Goal: Information Seeking & Learning: Learn about a topic

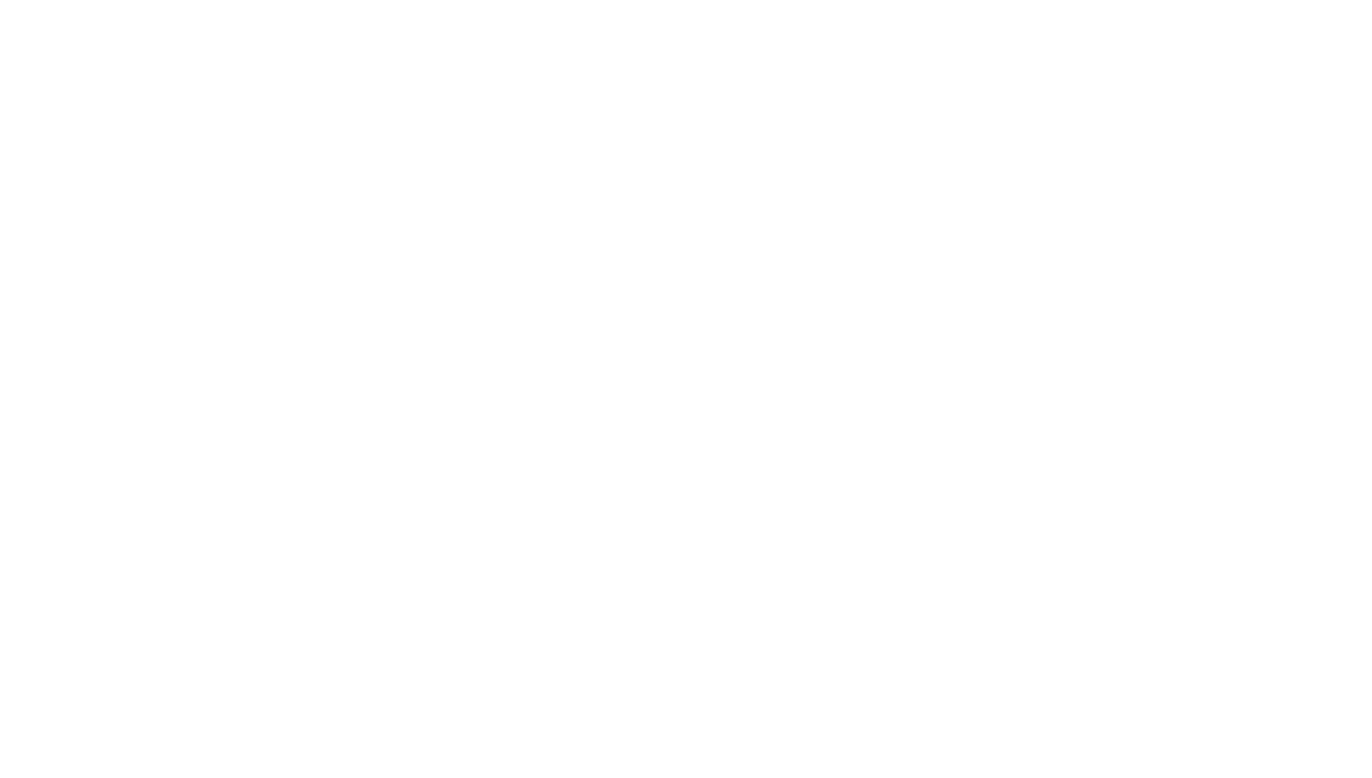
select select "Song"
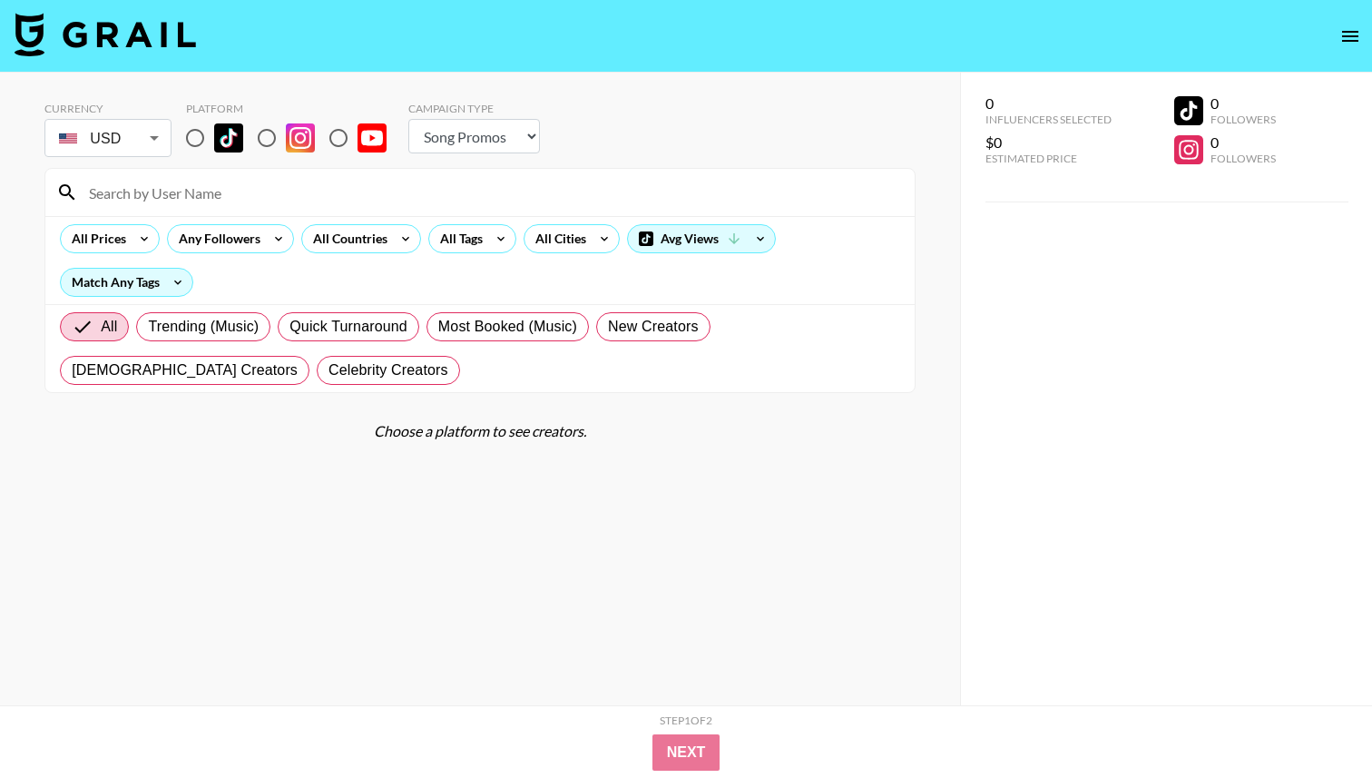
click at [187, 135] on input "radio" at bounding box center [195, 138] width 38 height 38
radio input "true"
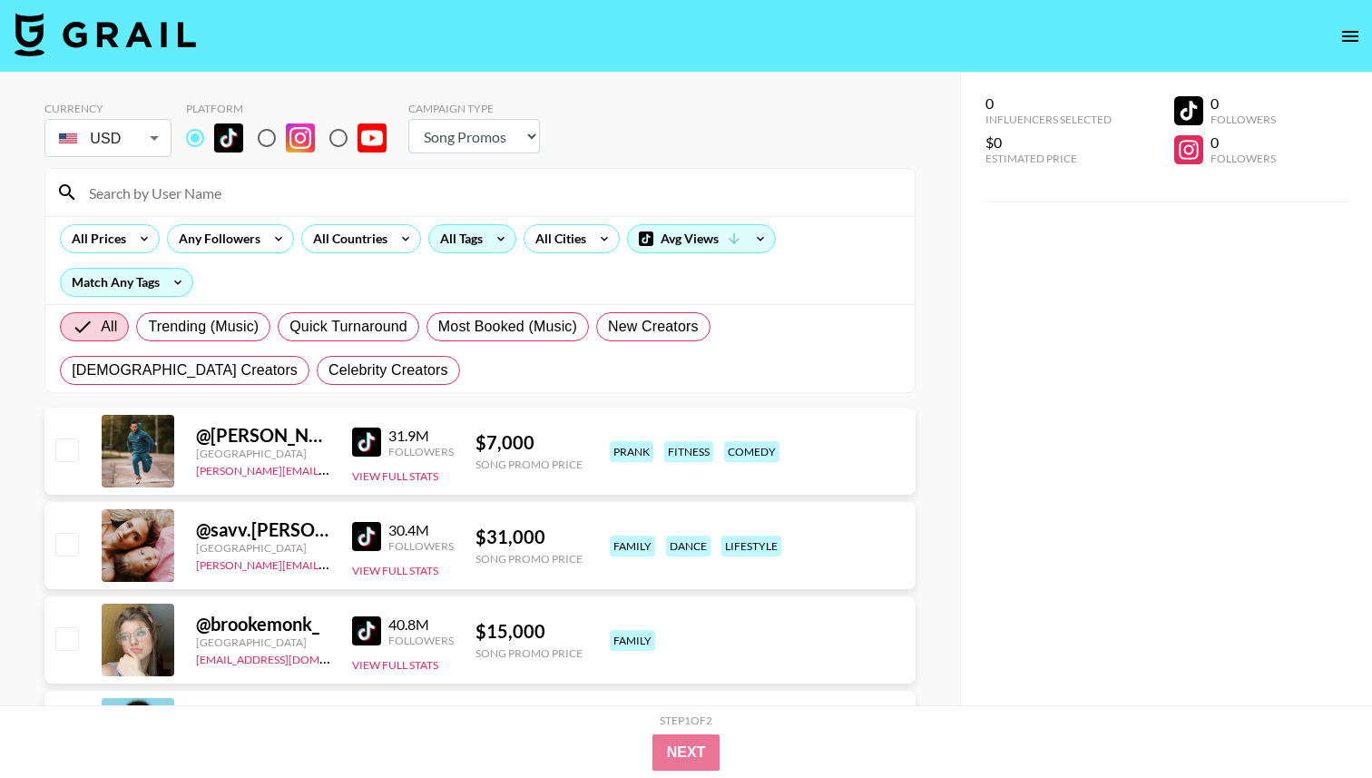
click at [494, 241] on icon at bounding box center [501, 238] width 29 height 27
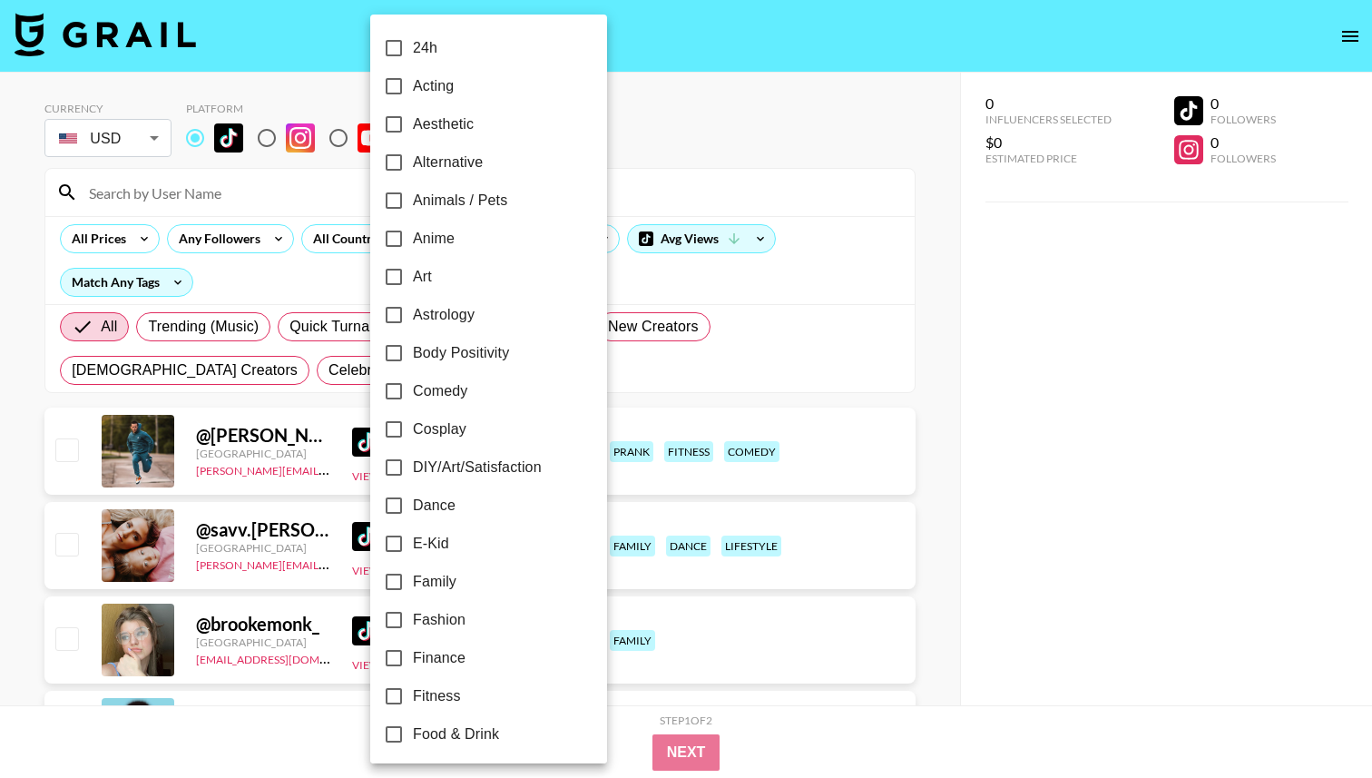
click at [591, 243] on div at bounding box center [686, 389] width 1372 height 778
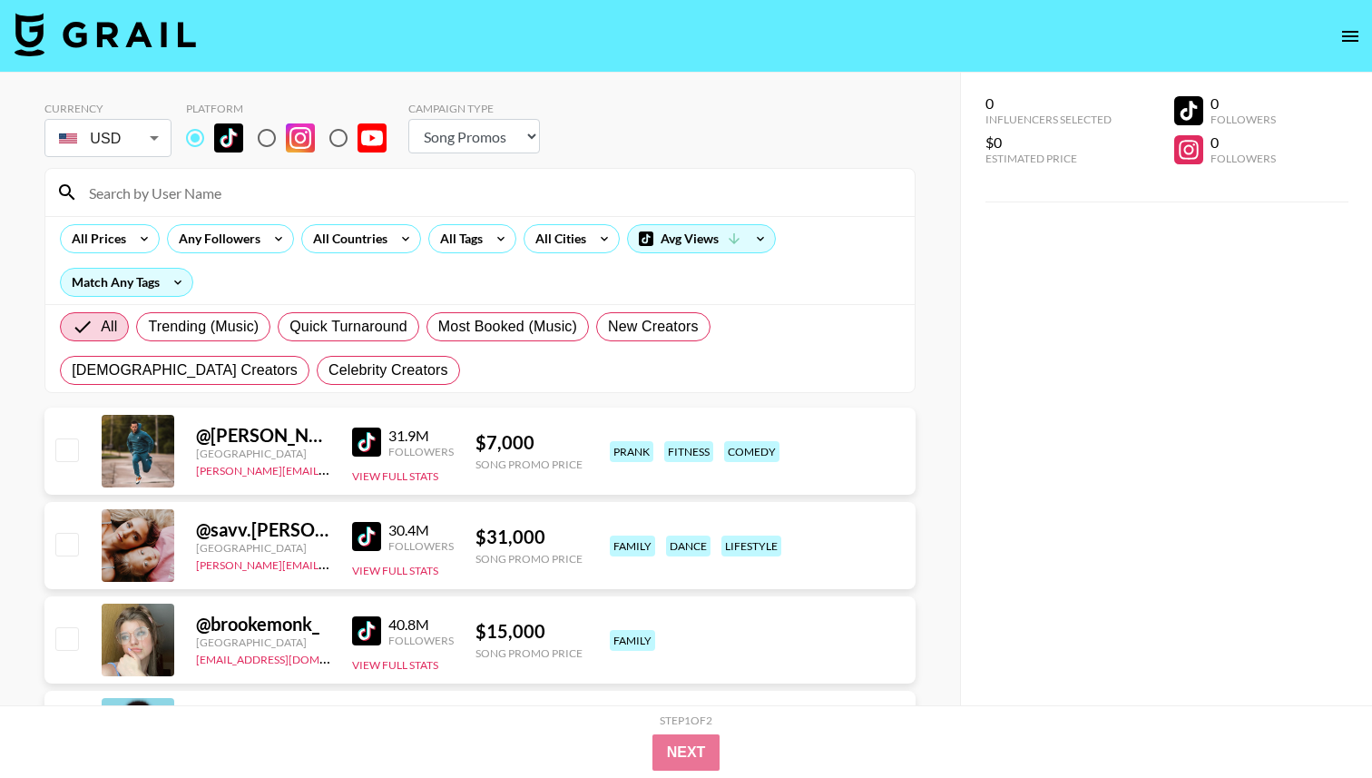
click at [592, 243] on div "24h Acting Aesthetic Alternative Animals / Pets Anime Art Astrology Body Positi…" at bounding box center [686, 389] width 1372 height 778
click at [578, 241] on div "All Cities" at bounding box center [557, 238] width 65 height 27
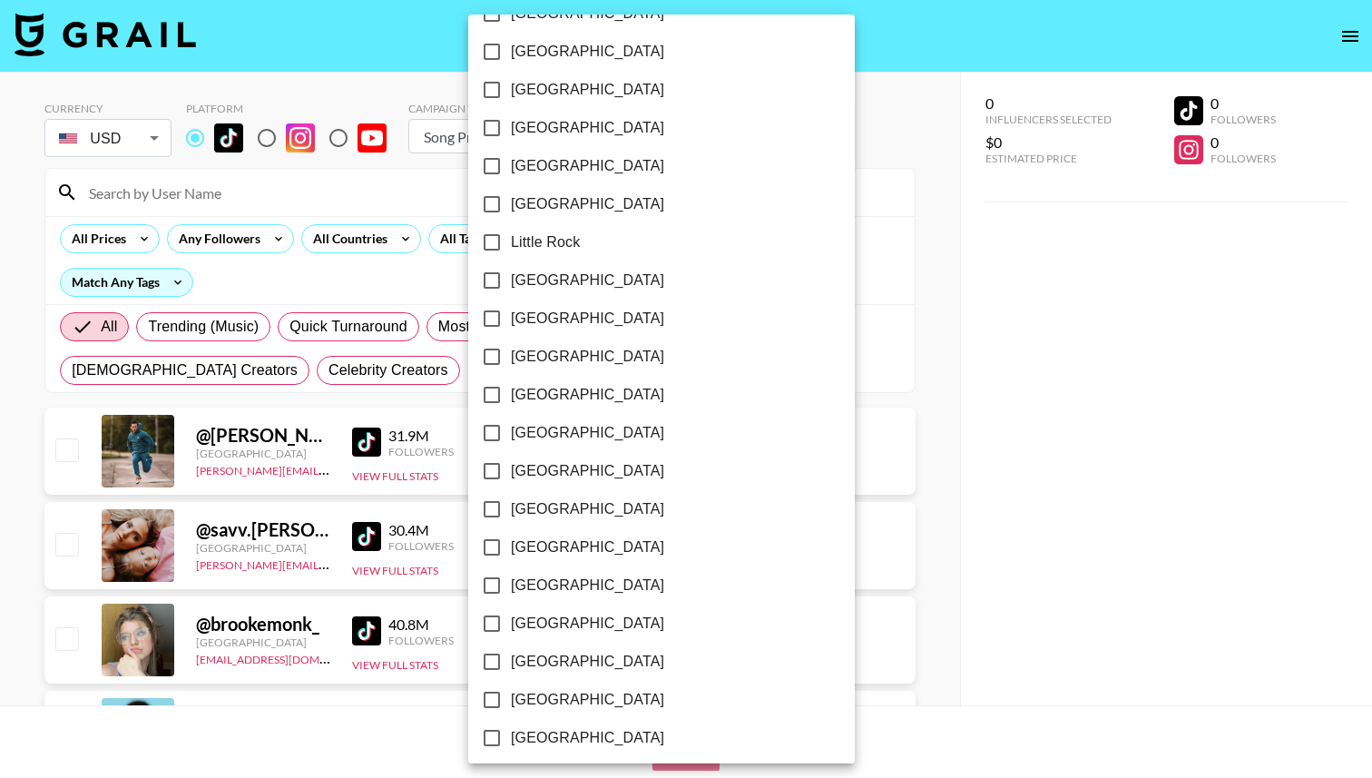
scroll to position [1098, 0]
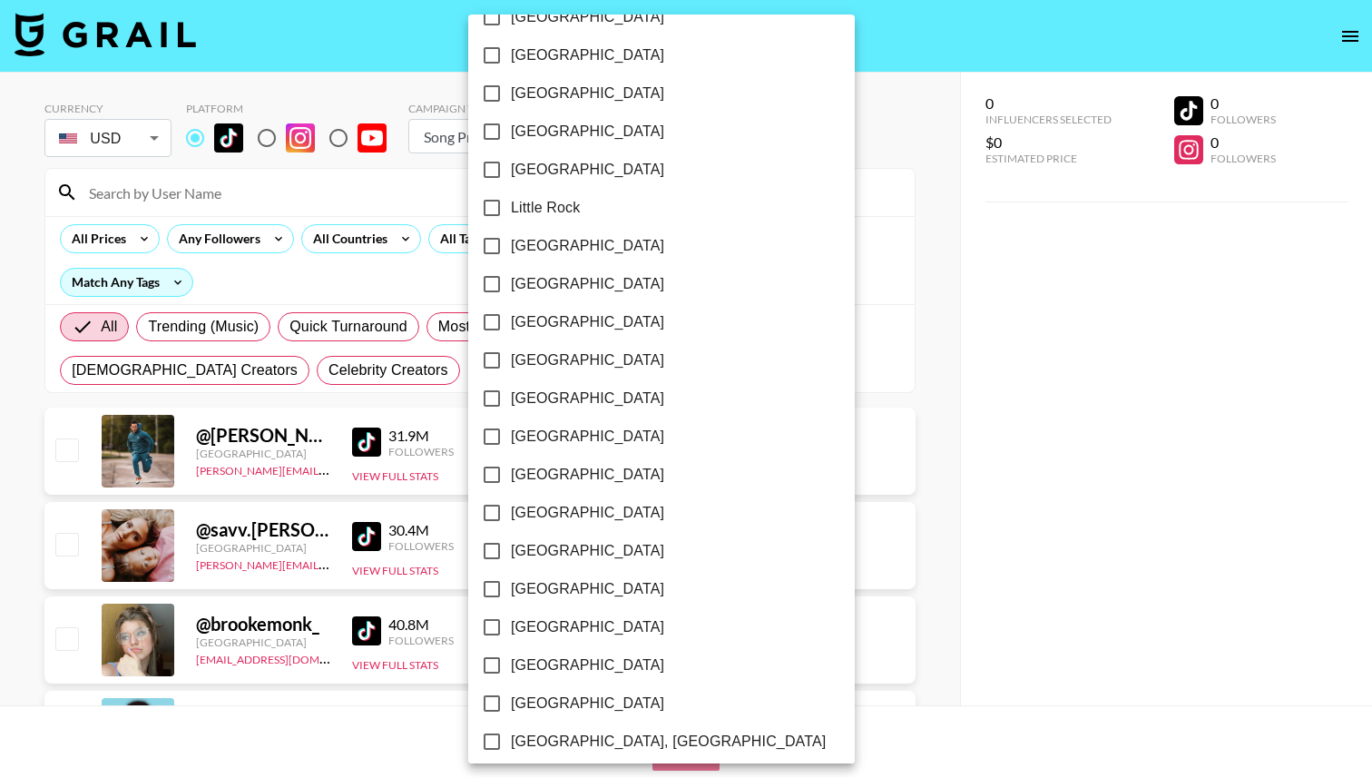
click at [499, 285] on input "[GEOGRAPHIC_DATA]" at bounding box center [492, 284] width 38 height 38
checkbox input "true"
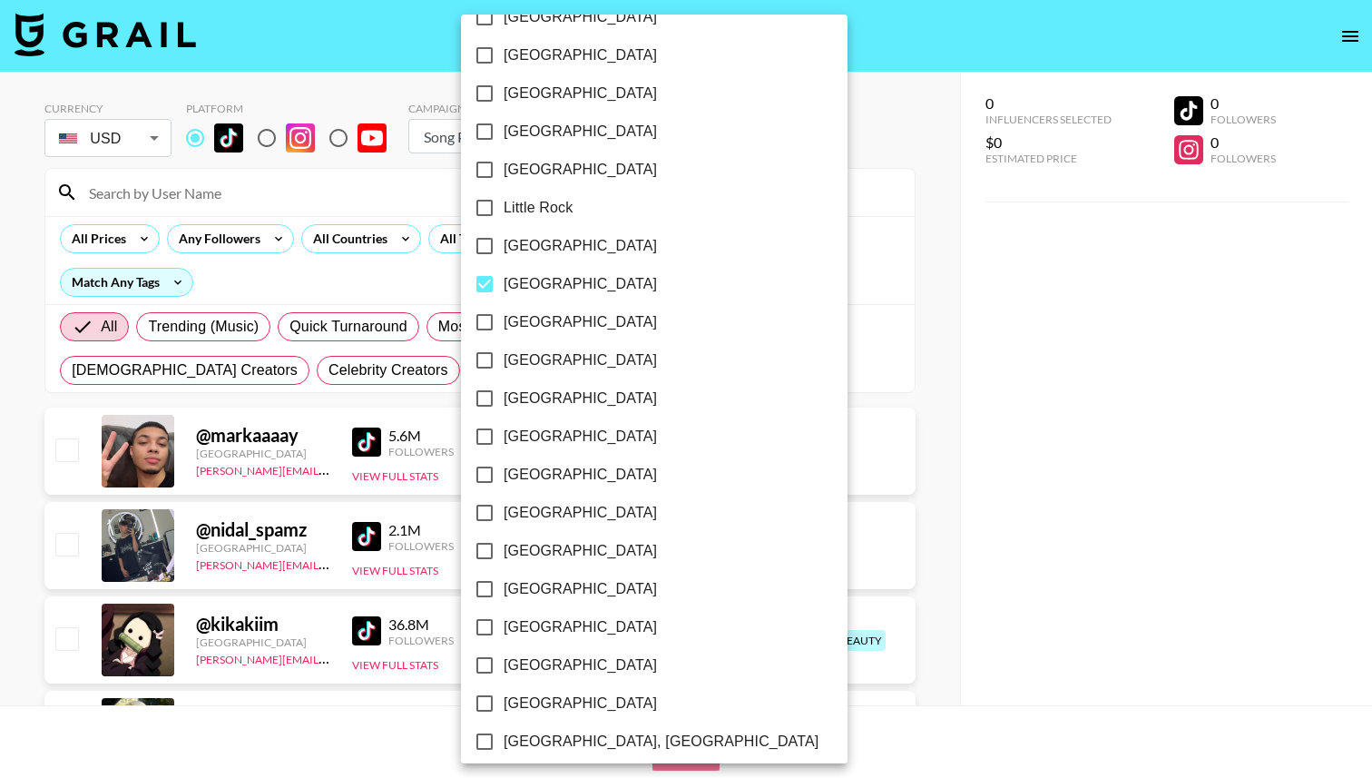
click at [768, 219] on div at bounding box center [686, 389] width 1372 height 778
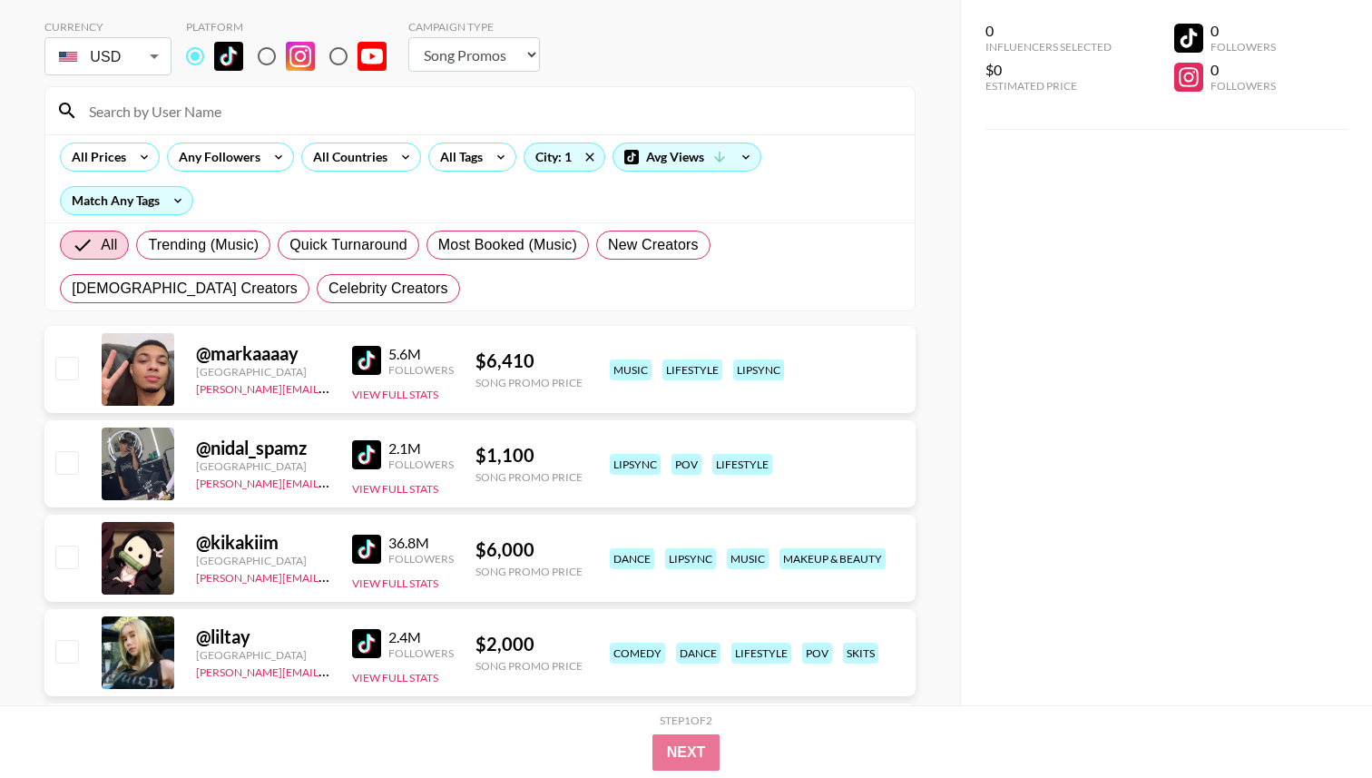
scroll to position [101, 0]
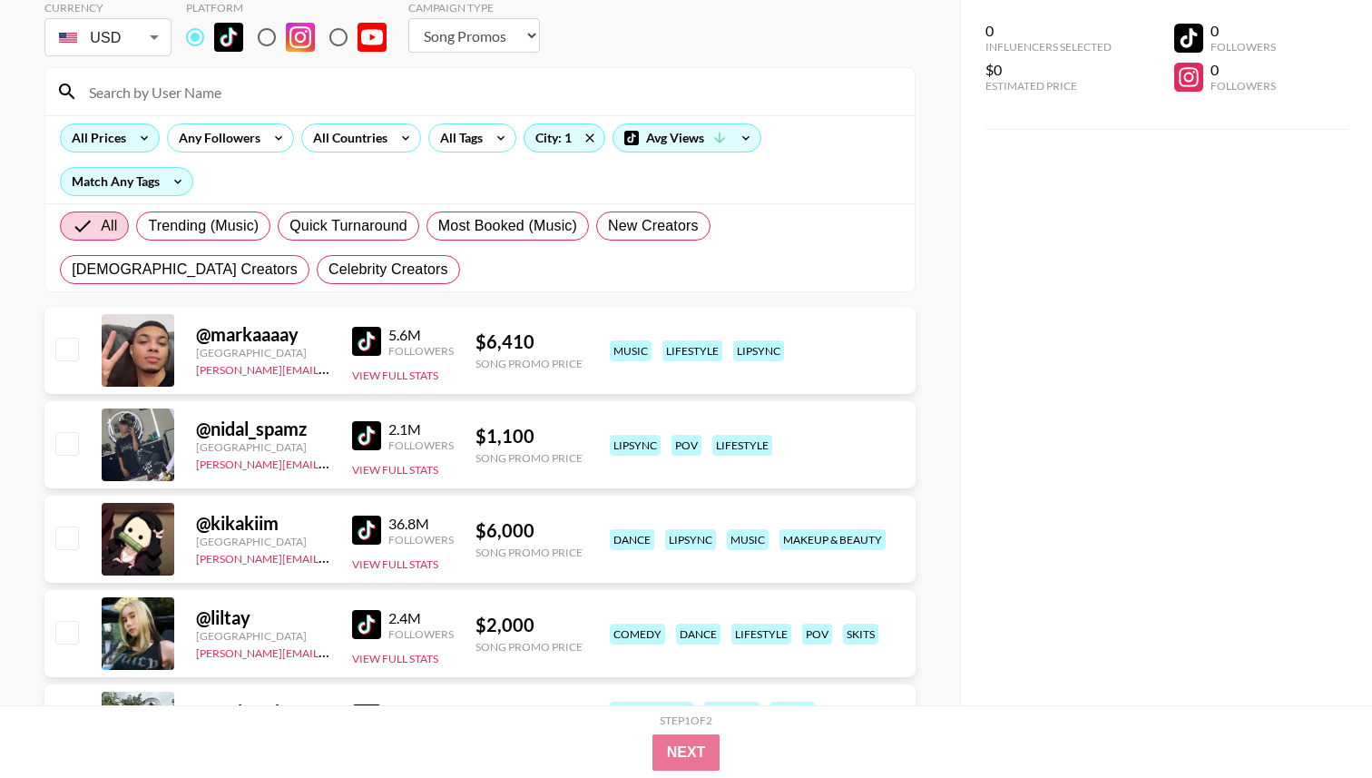
click at [130, 138] on icon at bounding box center [144, 137] width 29 height 27
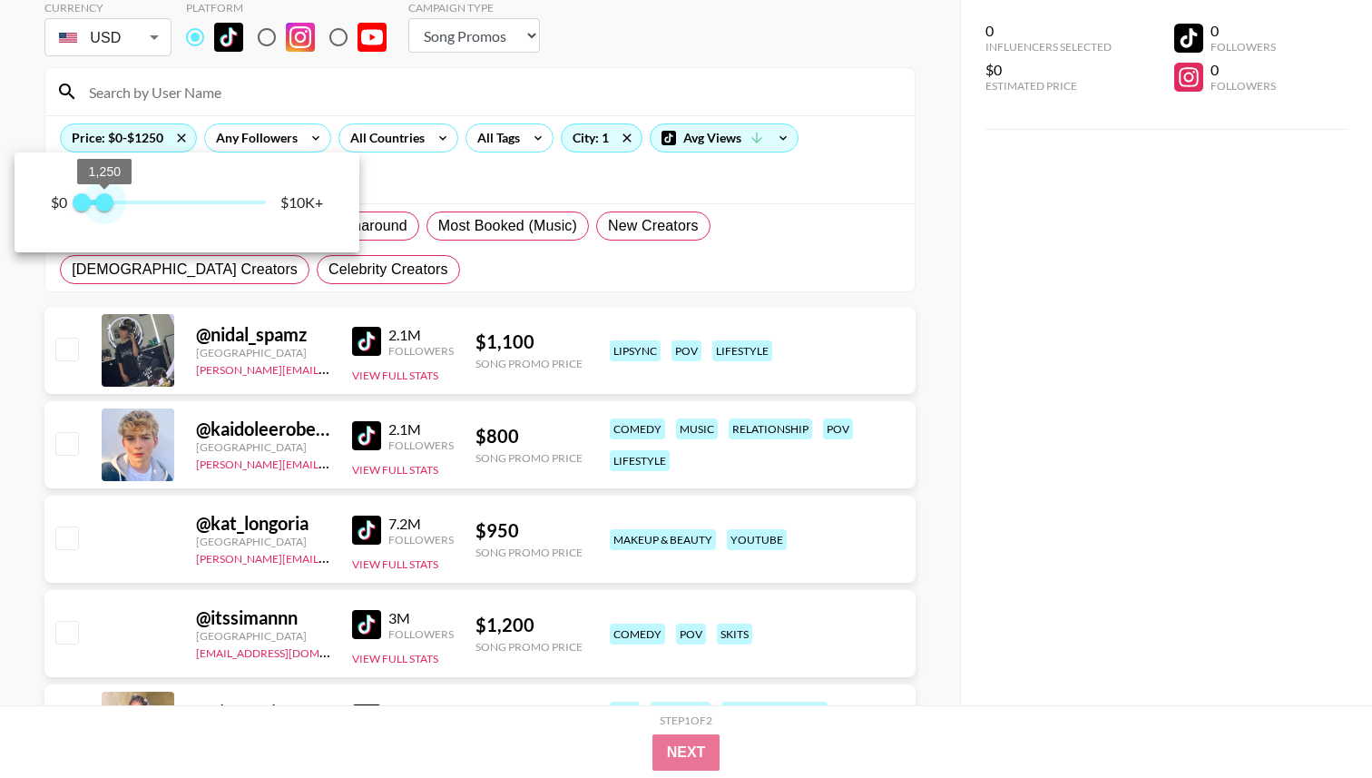
type input "1500"
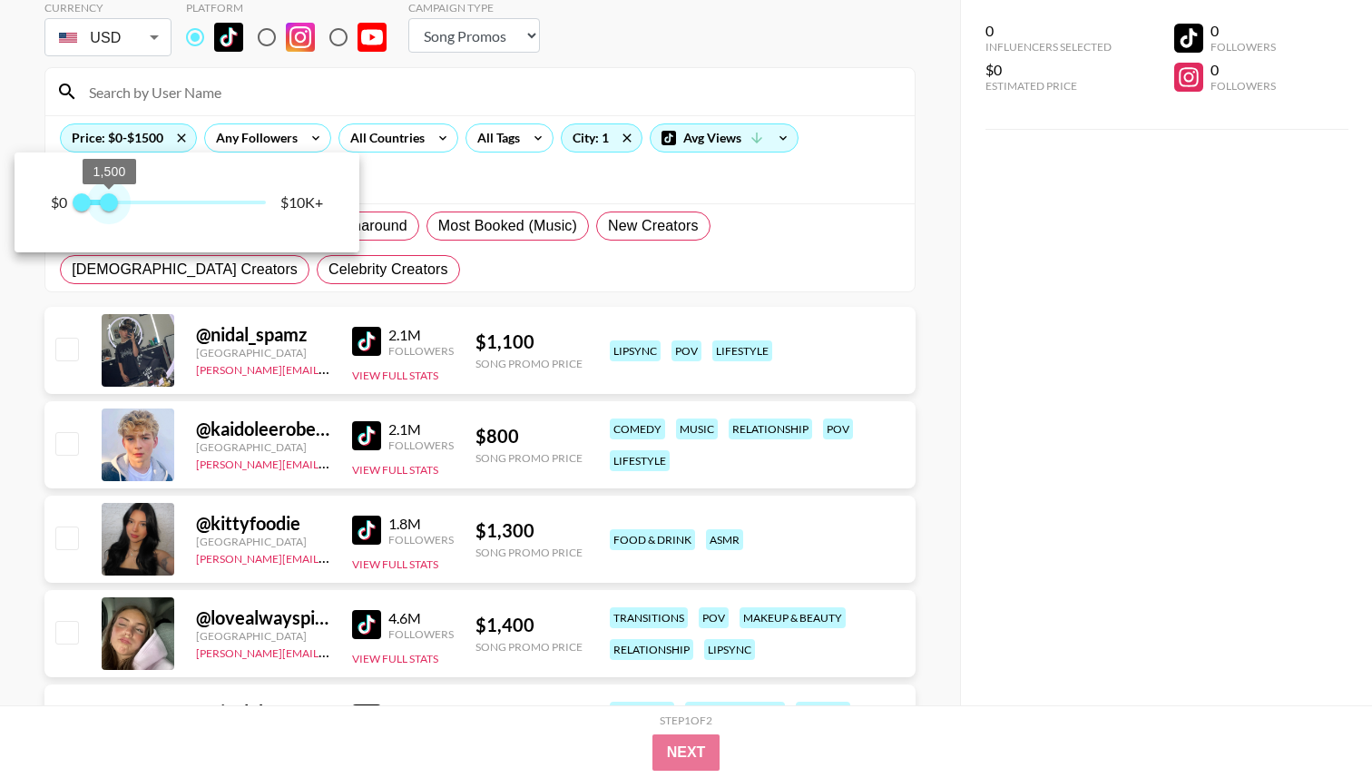
drag, startPoint x: 264, startPoint y: 207, endPoint x: 108, endPoint y: 216, distance: 156.4
click at [108, 211] on span "1,500" at bounding box center [109, 202] width 18 height 18
click at [357, 527] on div at bounding box center [686, 389] width 1372 height 778
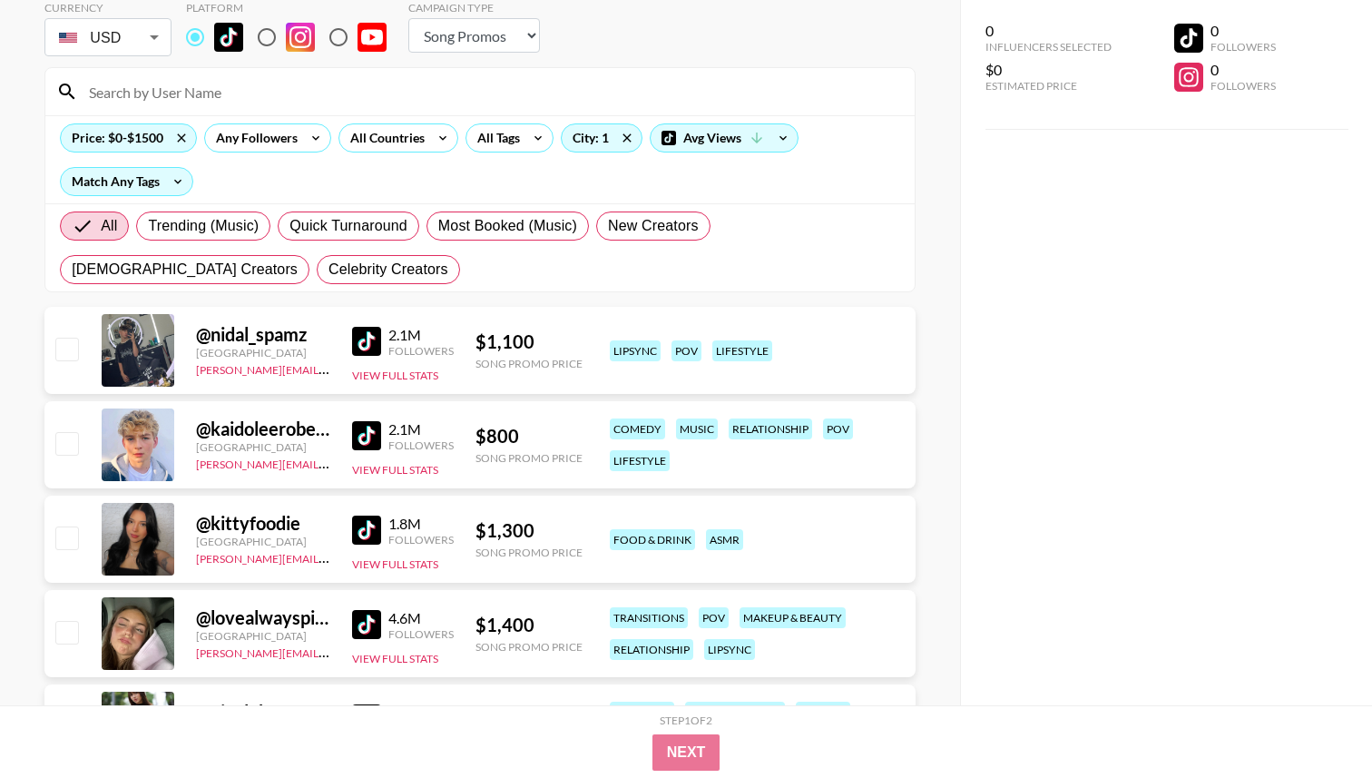
click at [367, 536] on img at bounding box center [366, 530] width 29 height 29
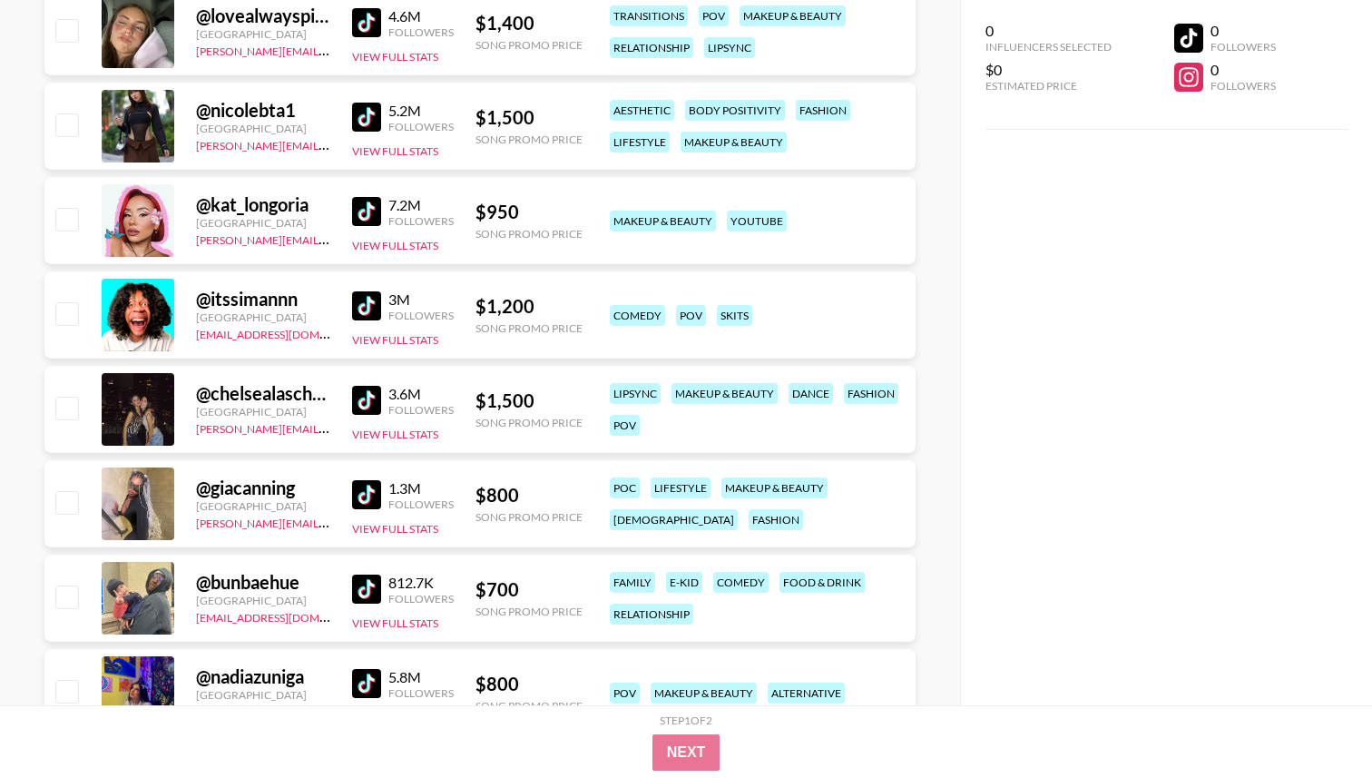
scroll to position [801, 0]
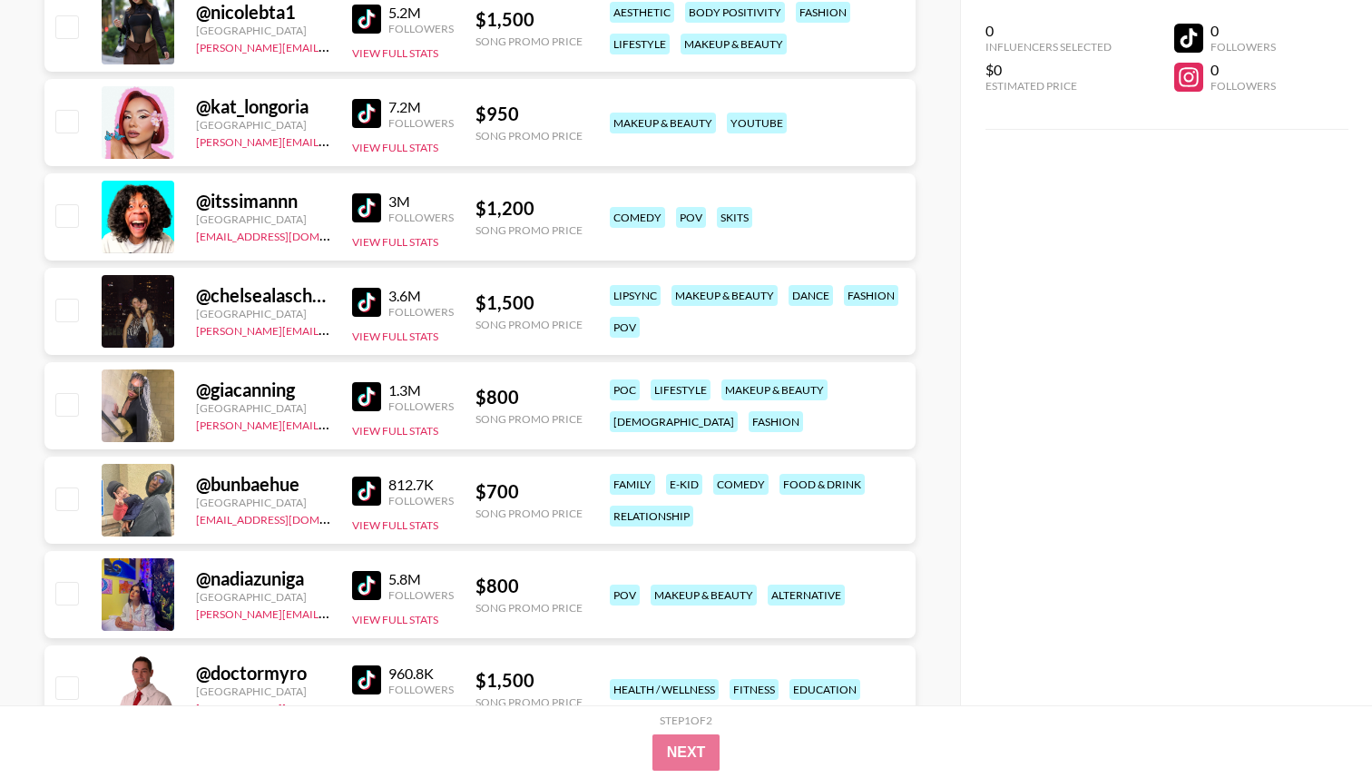
click at [364, 310] on img at bounding box center [366, 302] width 29 height 29
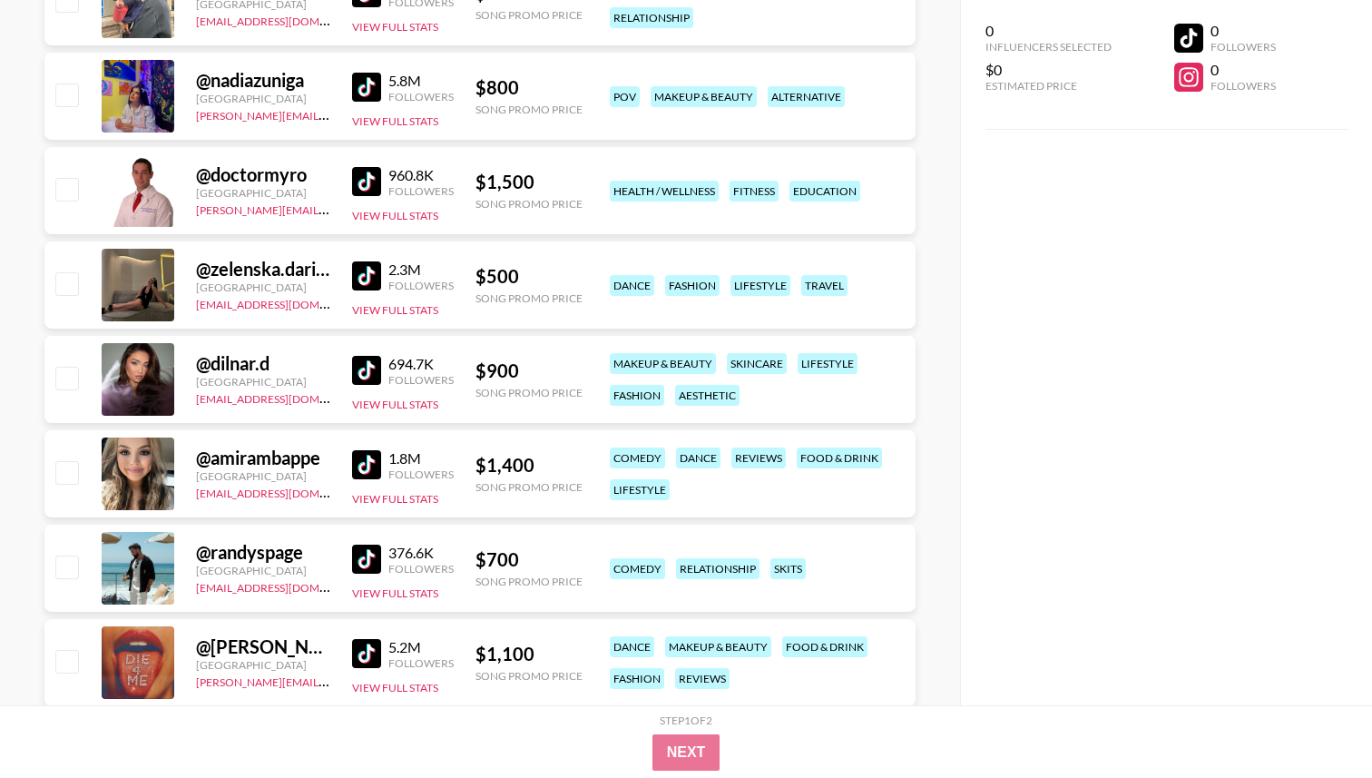
scroll to position [1321, 0]
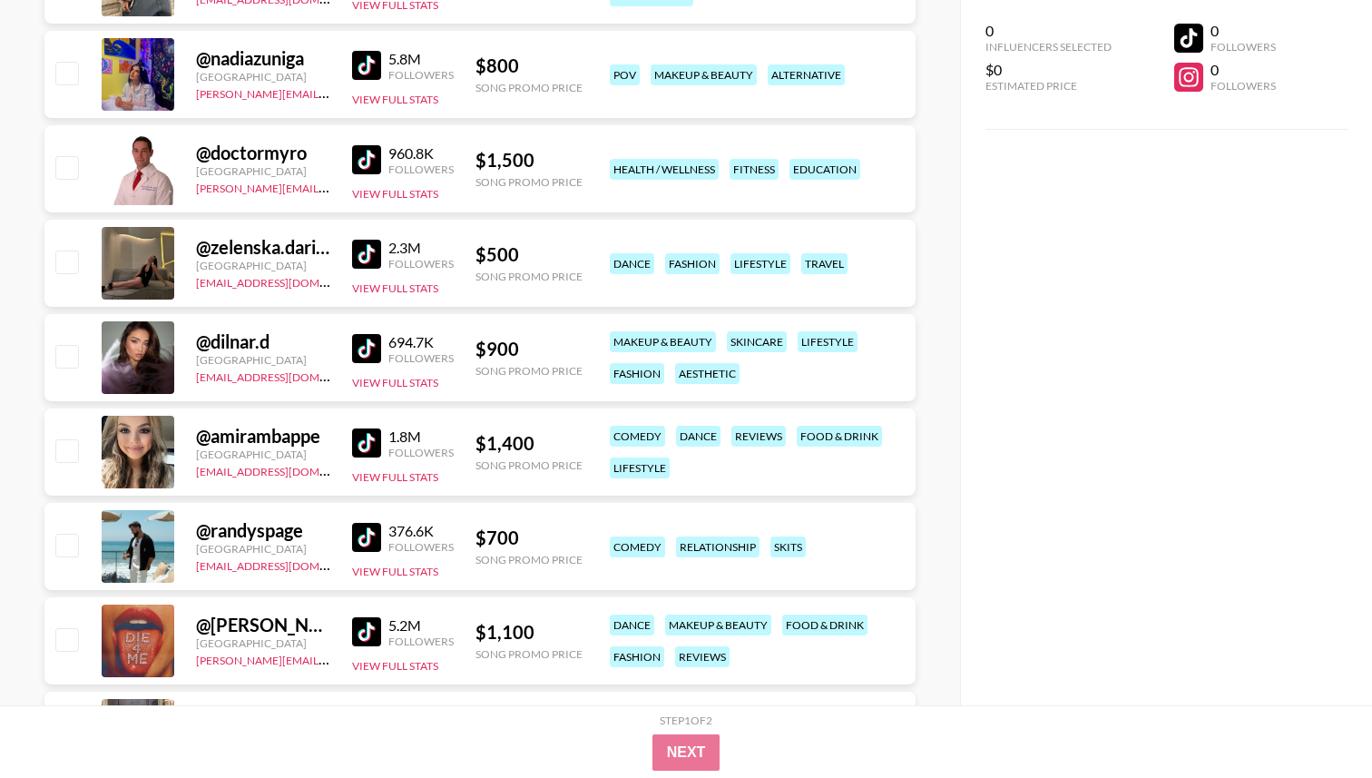
click at [381, 352] on link at bounding box center [370, 348] width 36 height 29
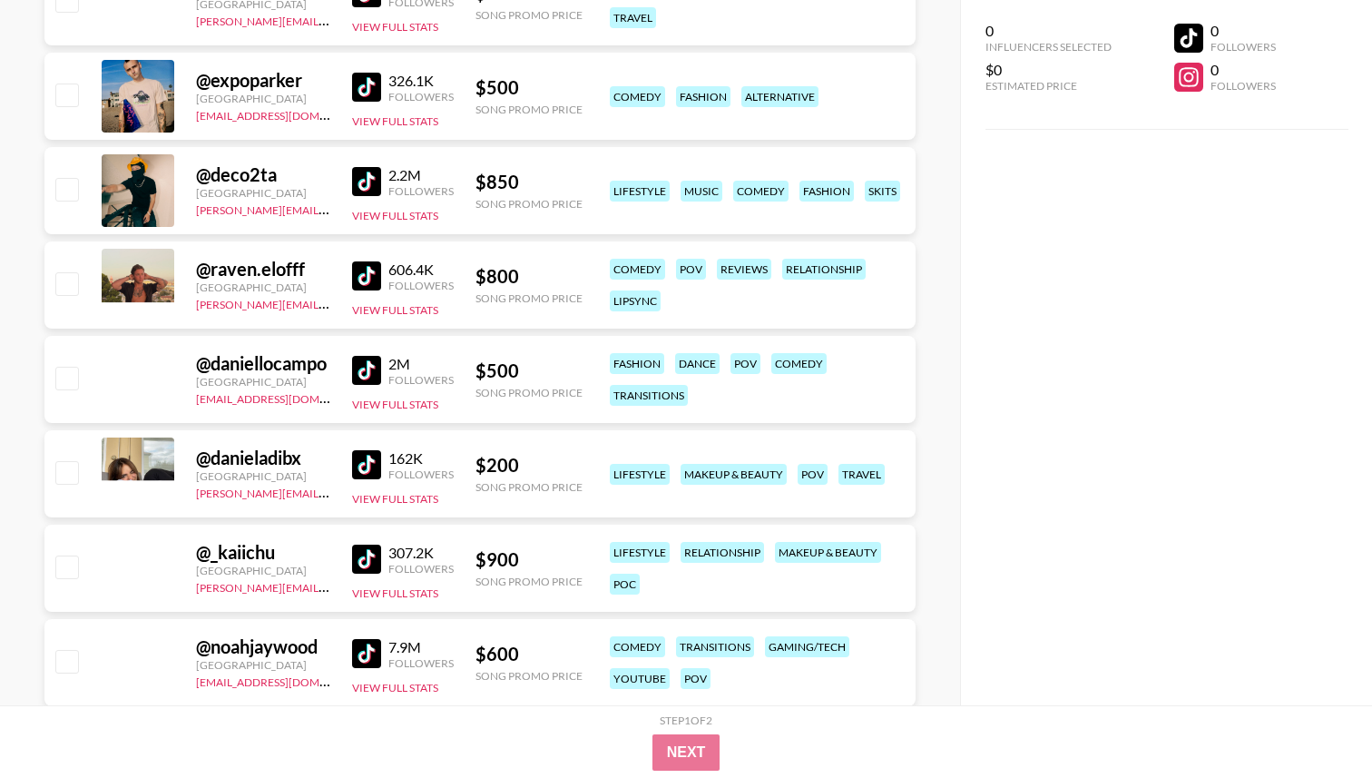
scroll to position [6352, 0]
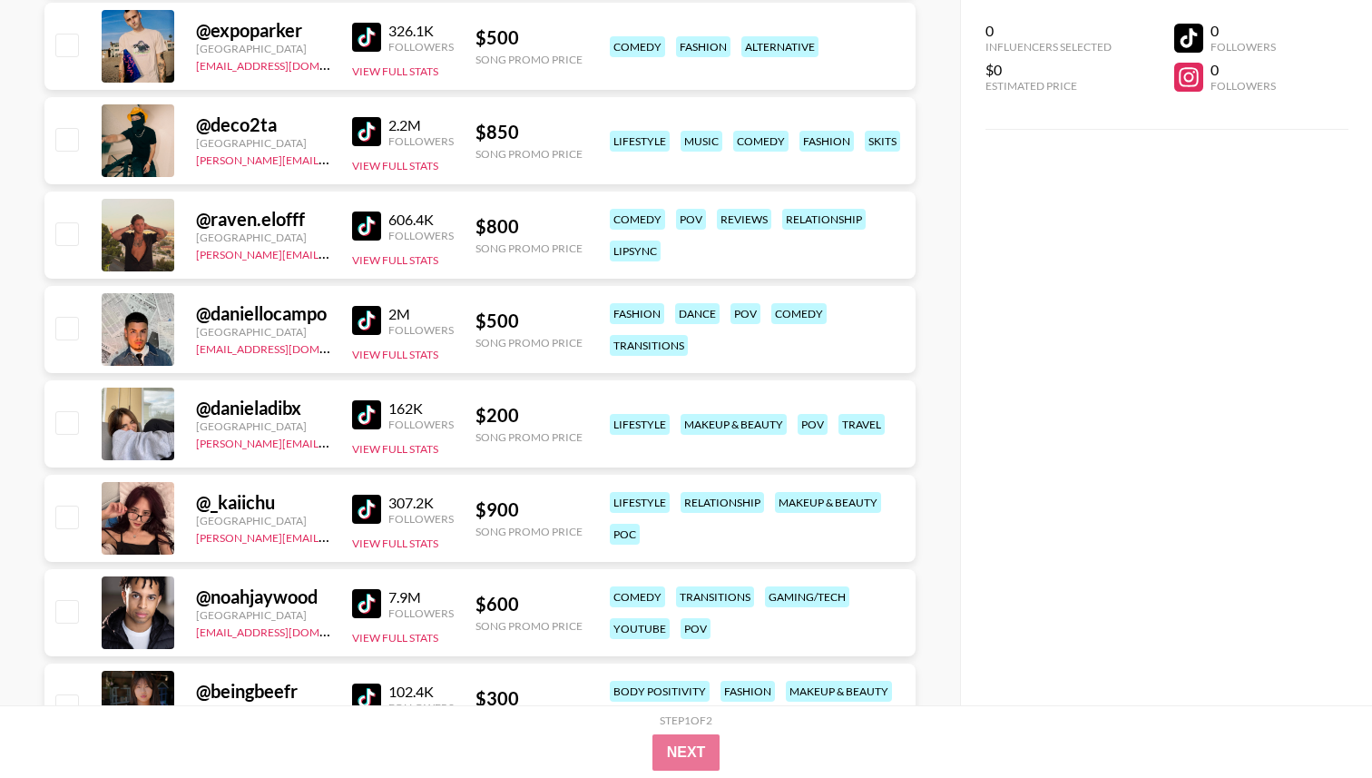
click at [368, 326] on img at bounding box center [366, 320] width 29 height 29
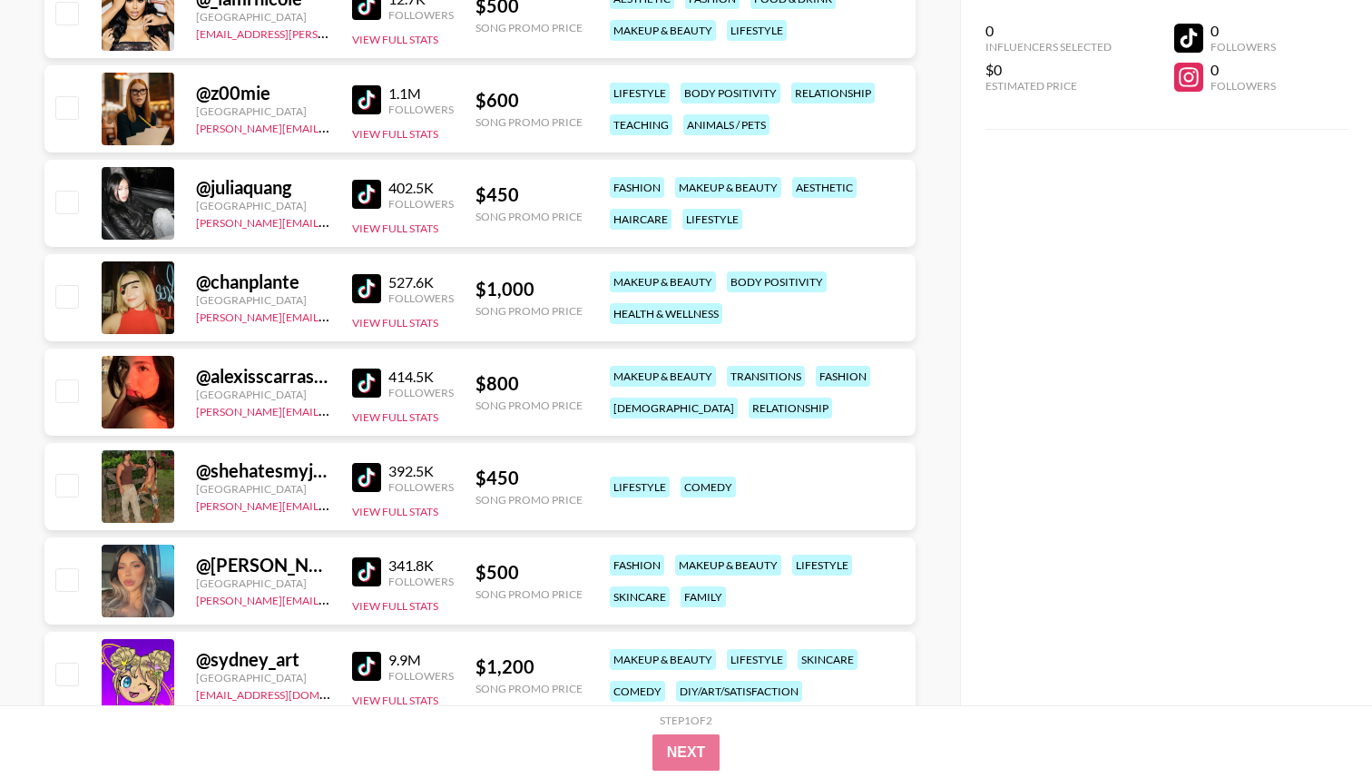
scroll to position [7753, 0]
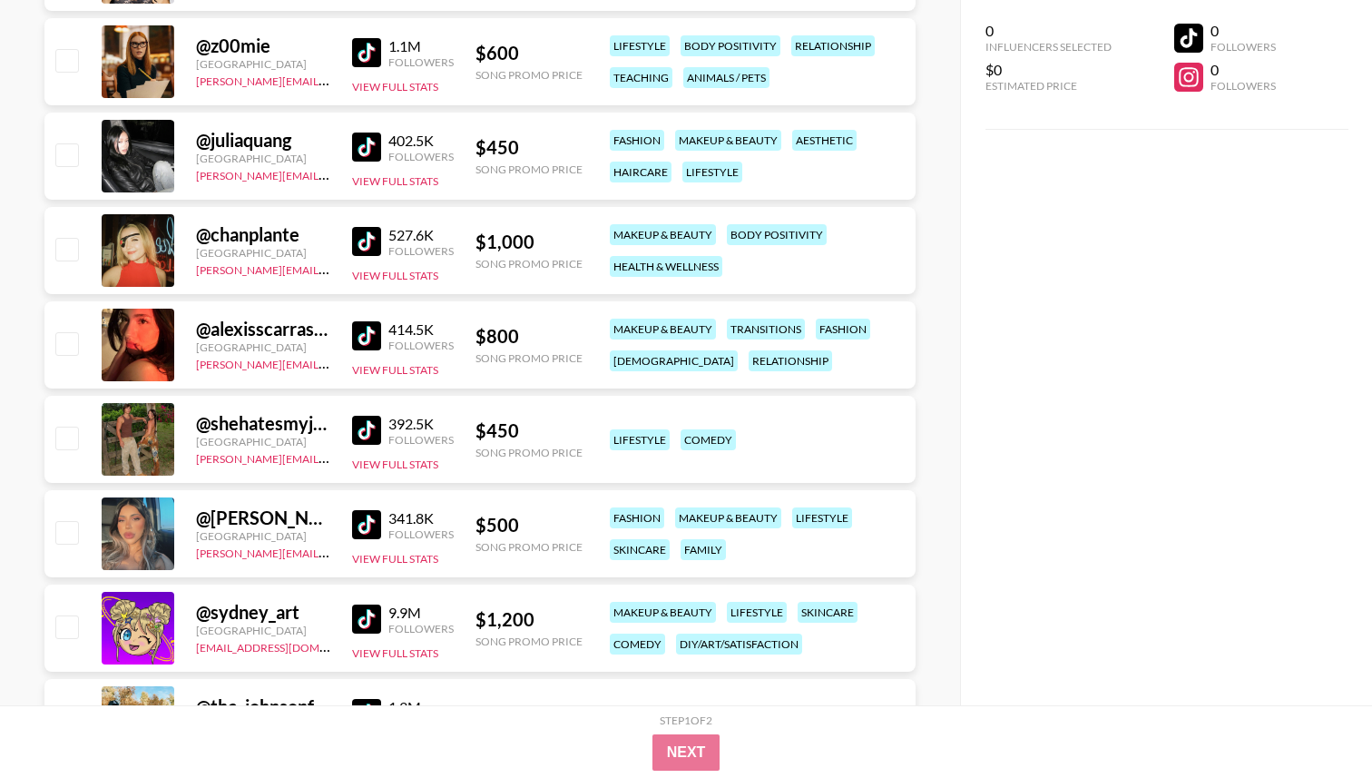
click at [357, 320] on div "414.5K Followers" at bounding box center [403, 336] width 102 height 32
click at [362, 336] on img at bounding box center [366, 335] width 29 height 29
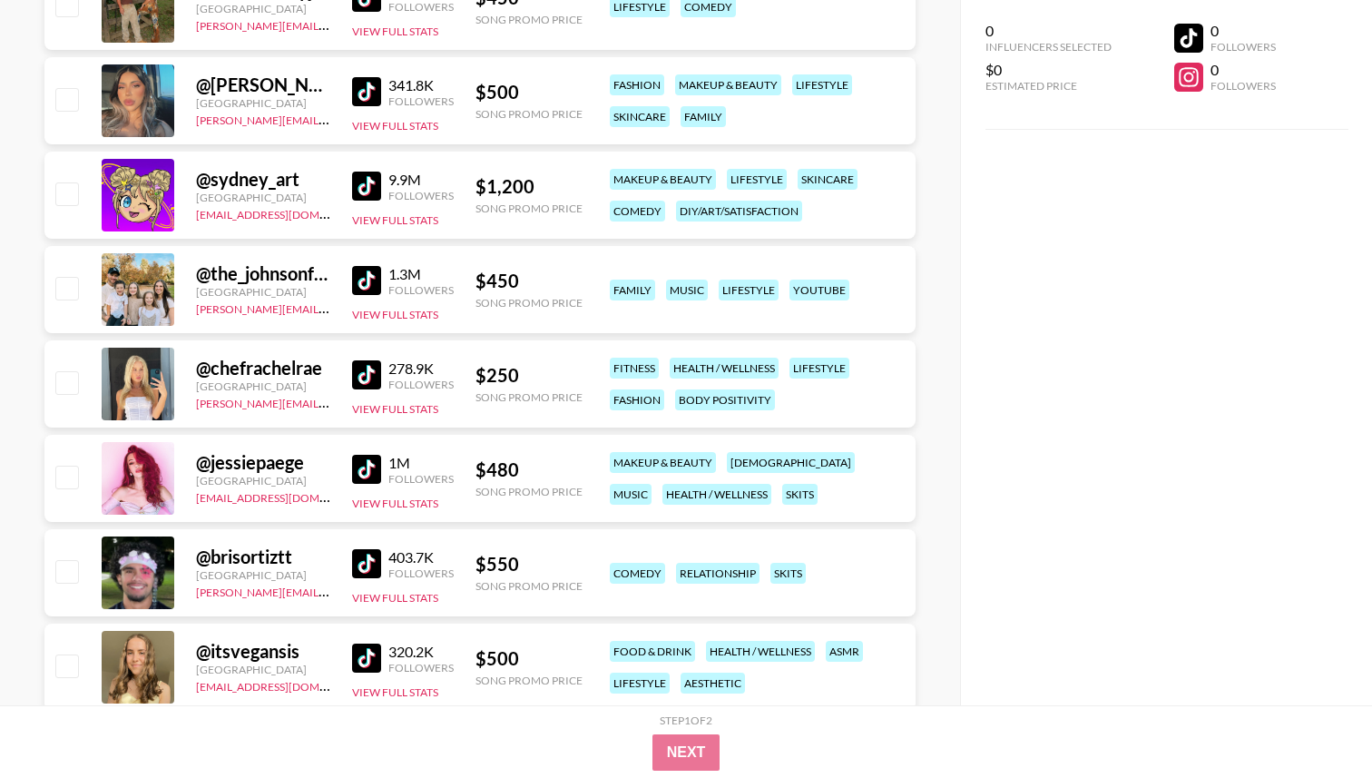
scroll to position [8199, 0]
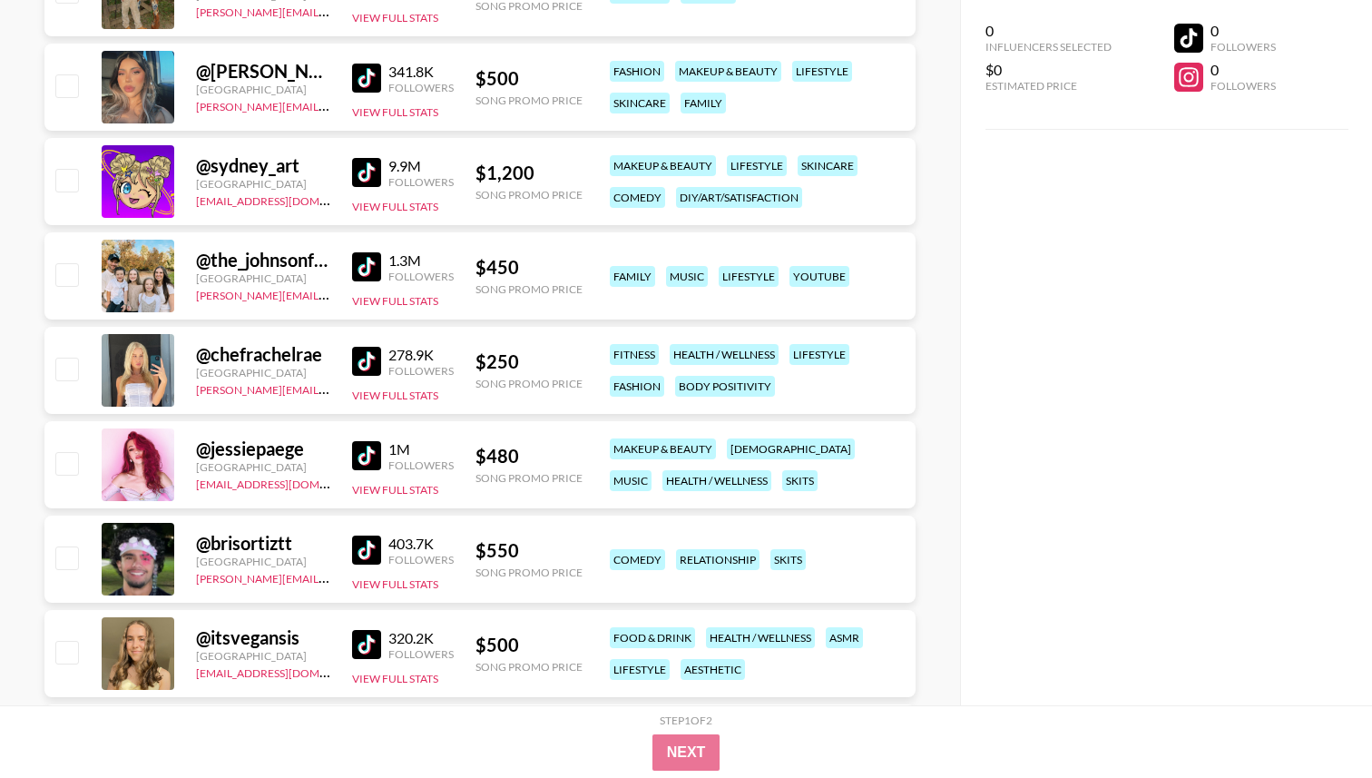
click at [375, 362] on img at bounding box center [366, 361] width 29 height 29
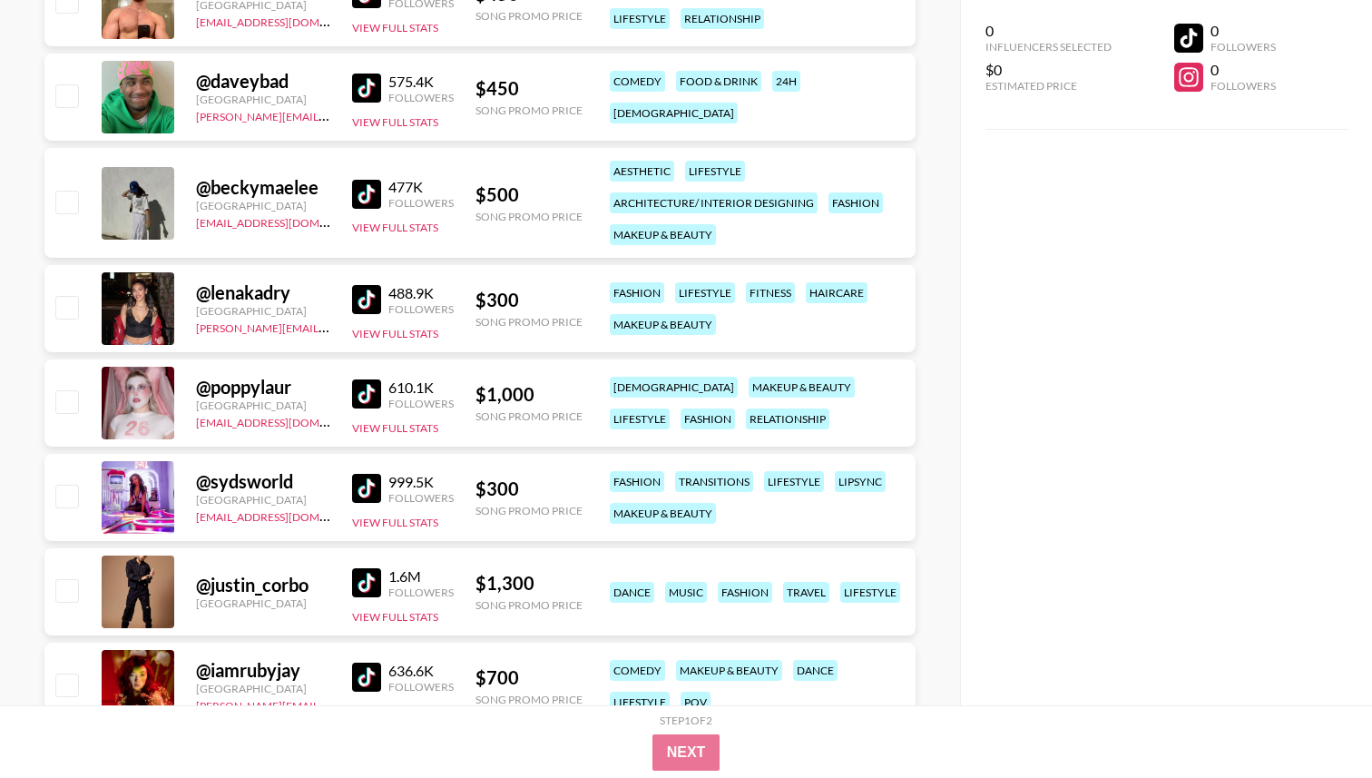
scroll to position [9741, 0]
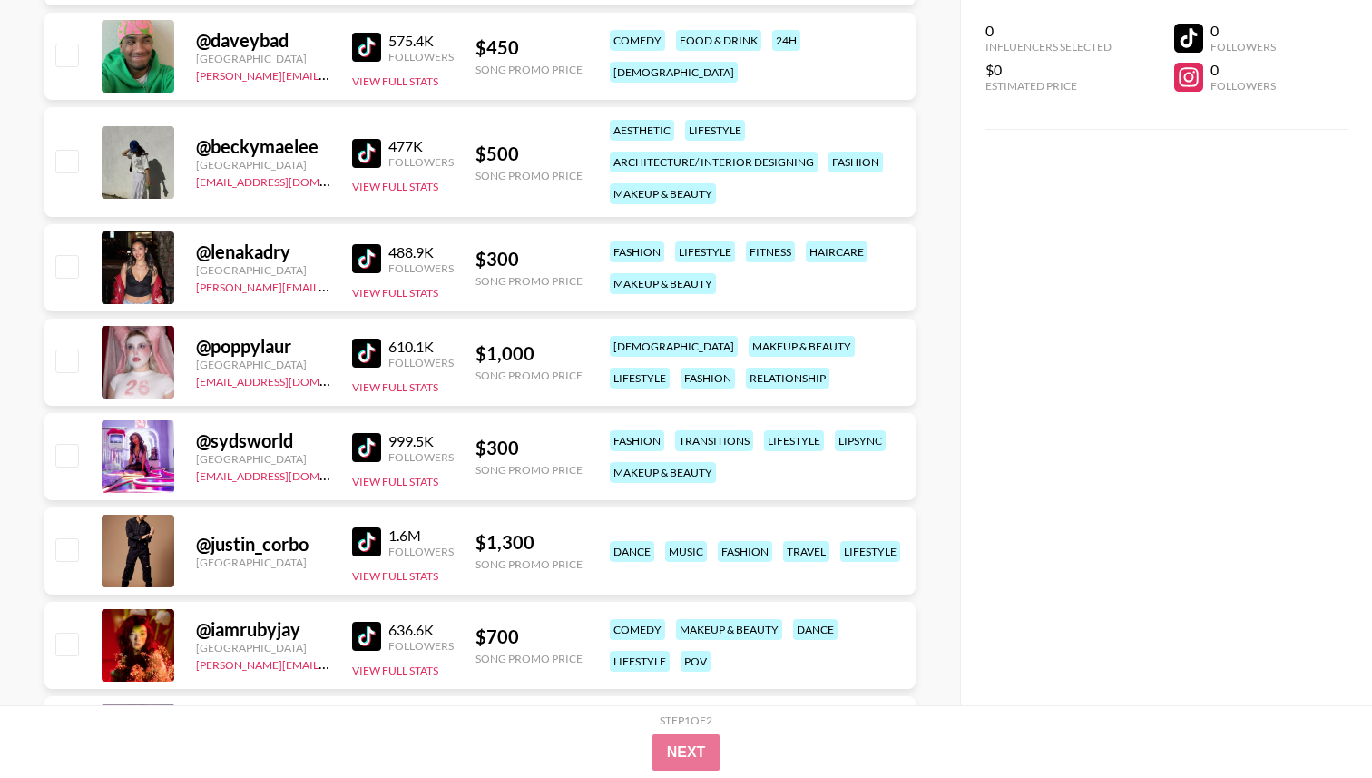
click at [366, 258] on img at bounding box center [366, 258] width 29 height 29
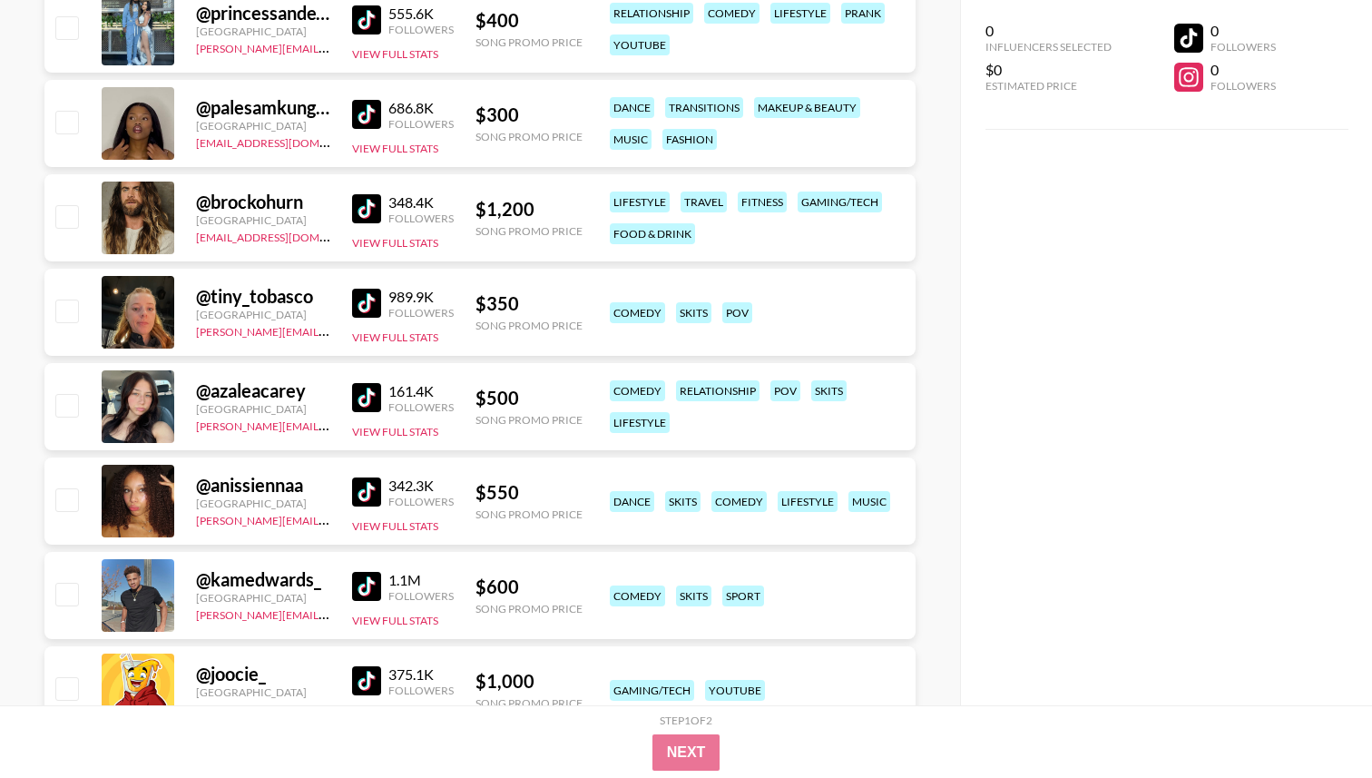
scroll to position [10831, 0]
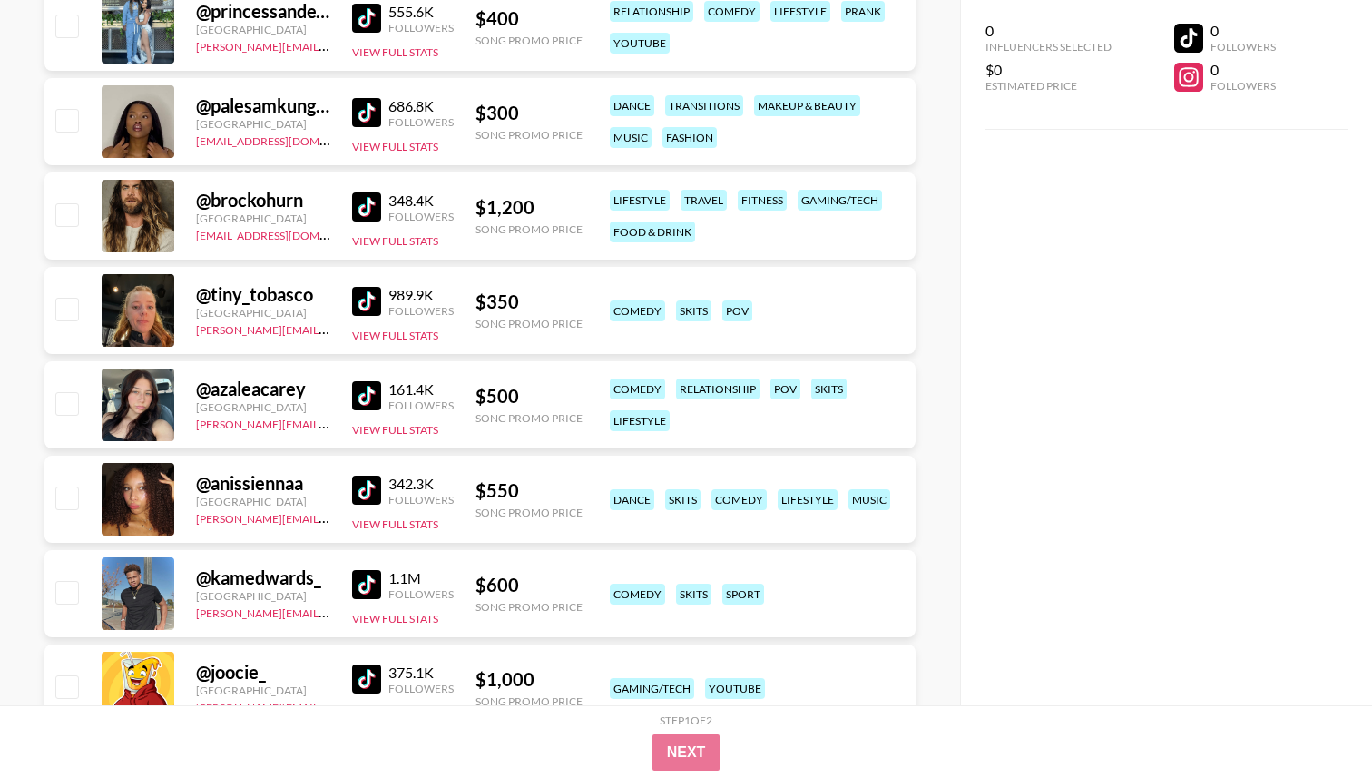
click at [375, 393] on img at bounding box center [366, 395] width 29 height 29
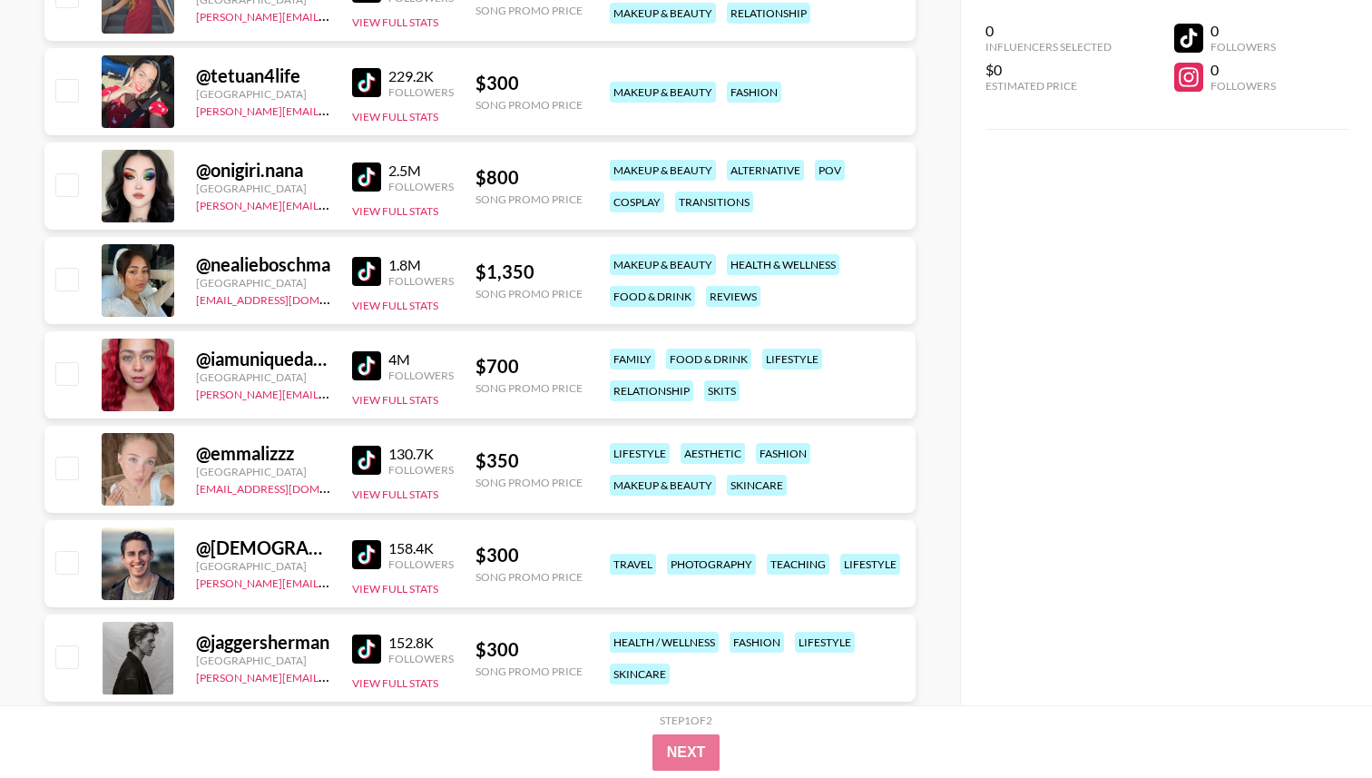
scroll to position [12522, 0]
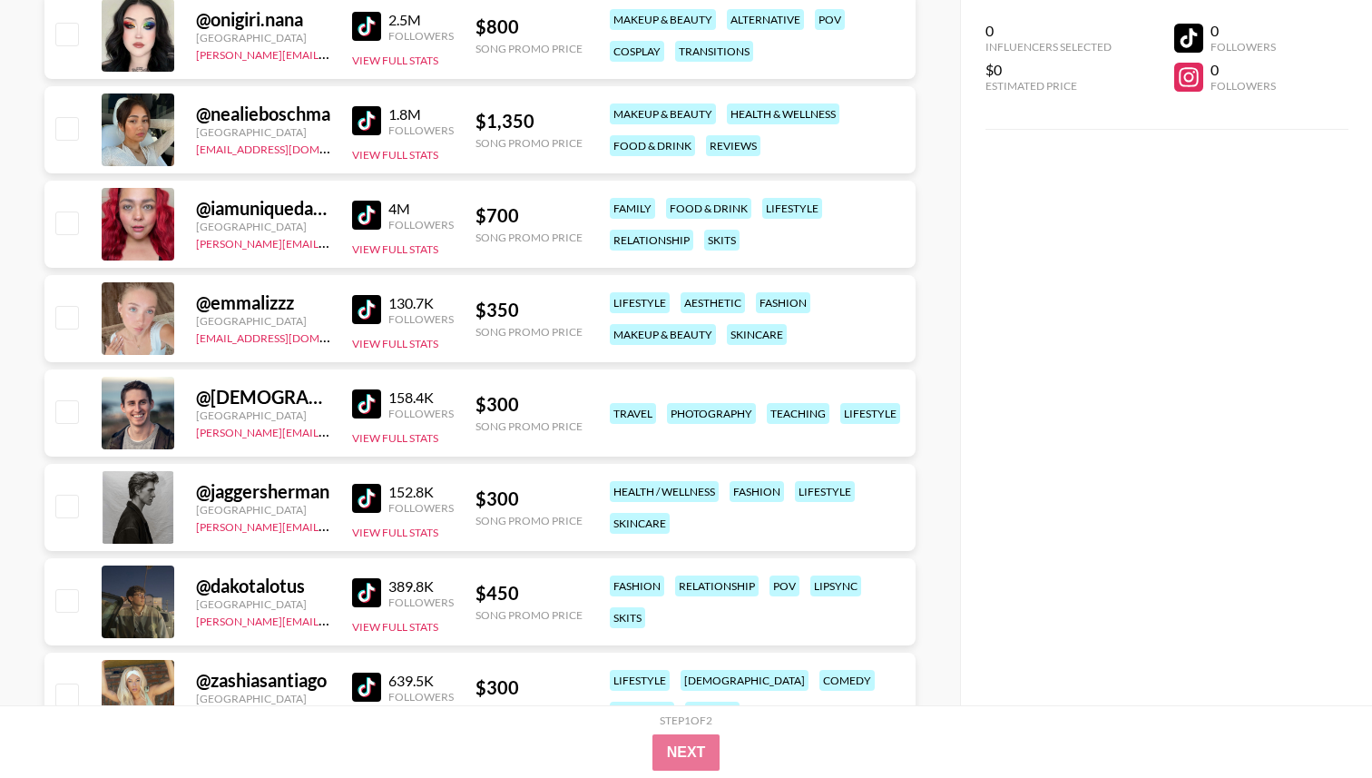
click at [374, 115] on img at bounding box center [366, 120] width 29 height 29
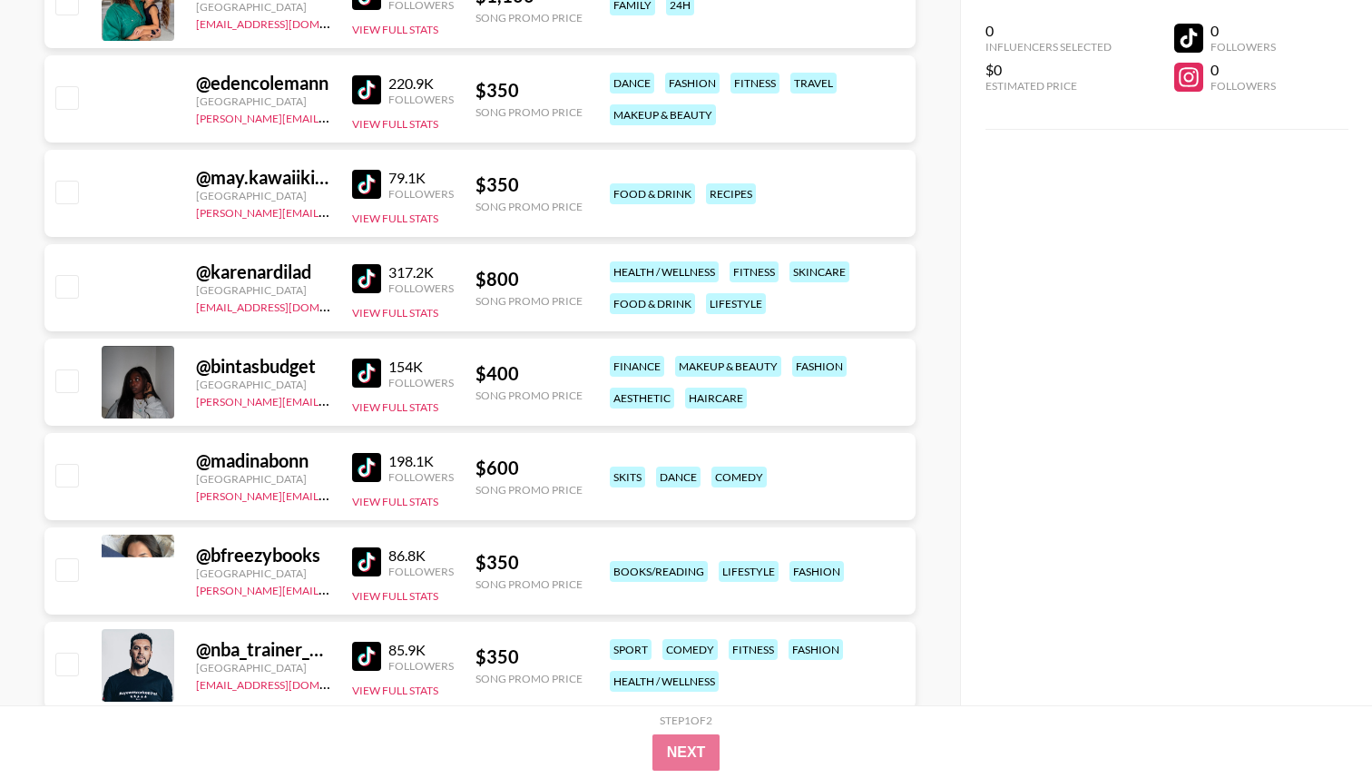
scroll to position [16718, 0]
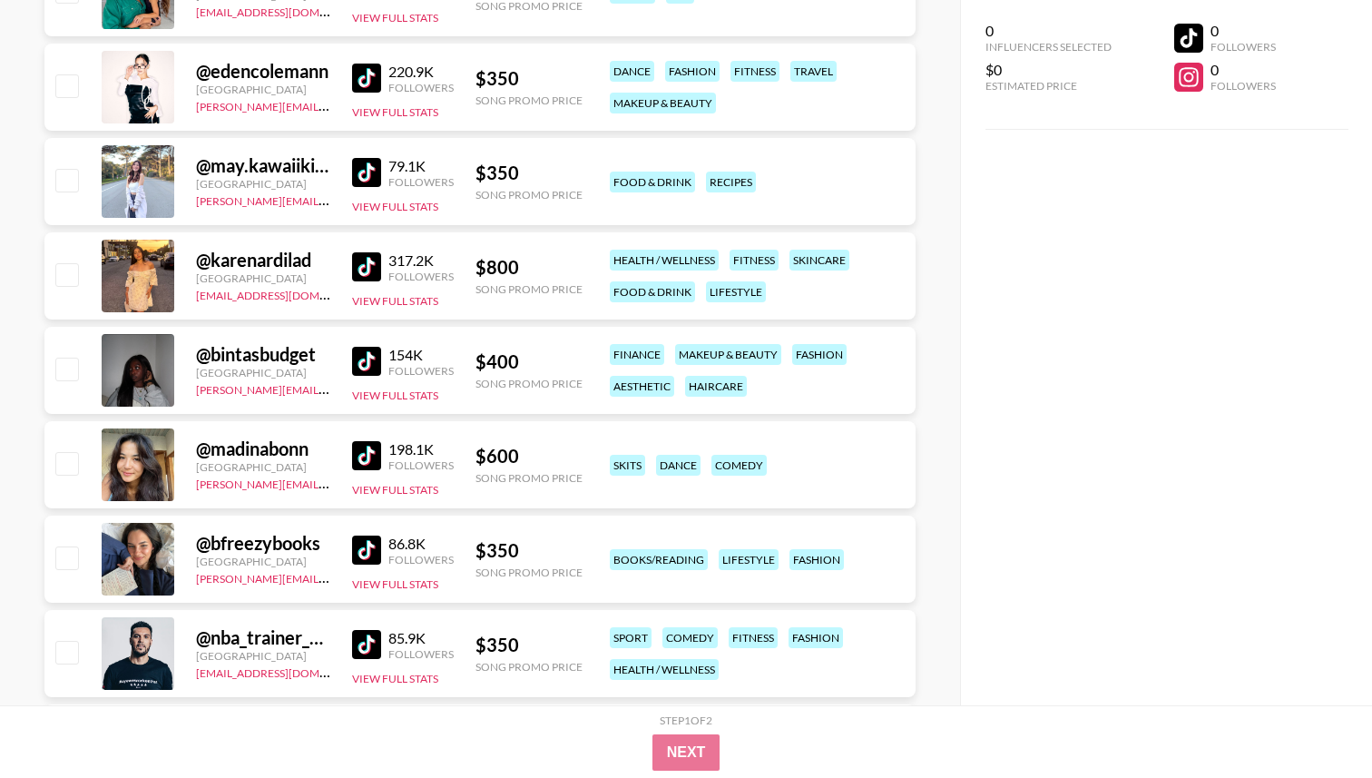
click at [367, 459] on img at bounding box center [366, 455] width 29 height 29
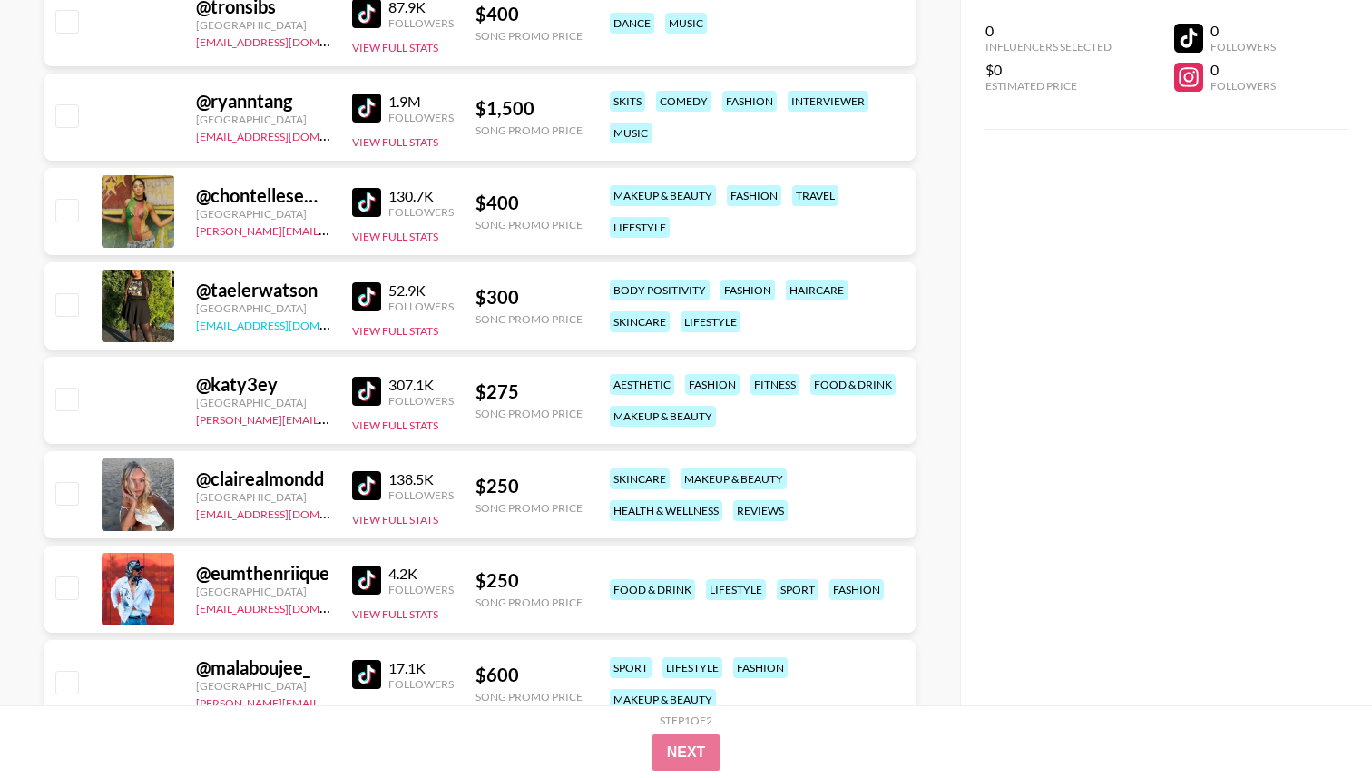
scroll to position [19091, 0]
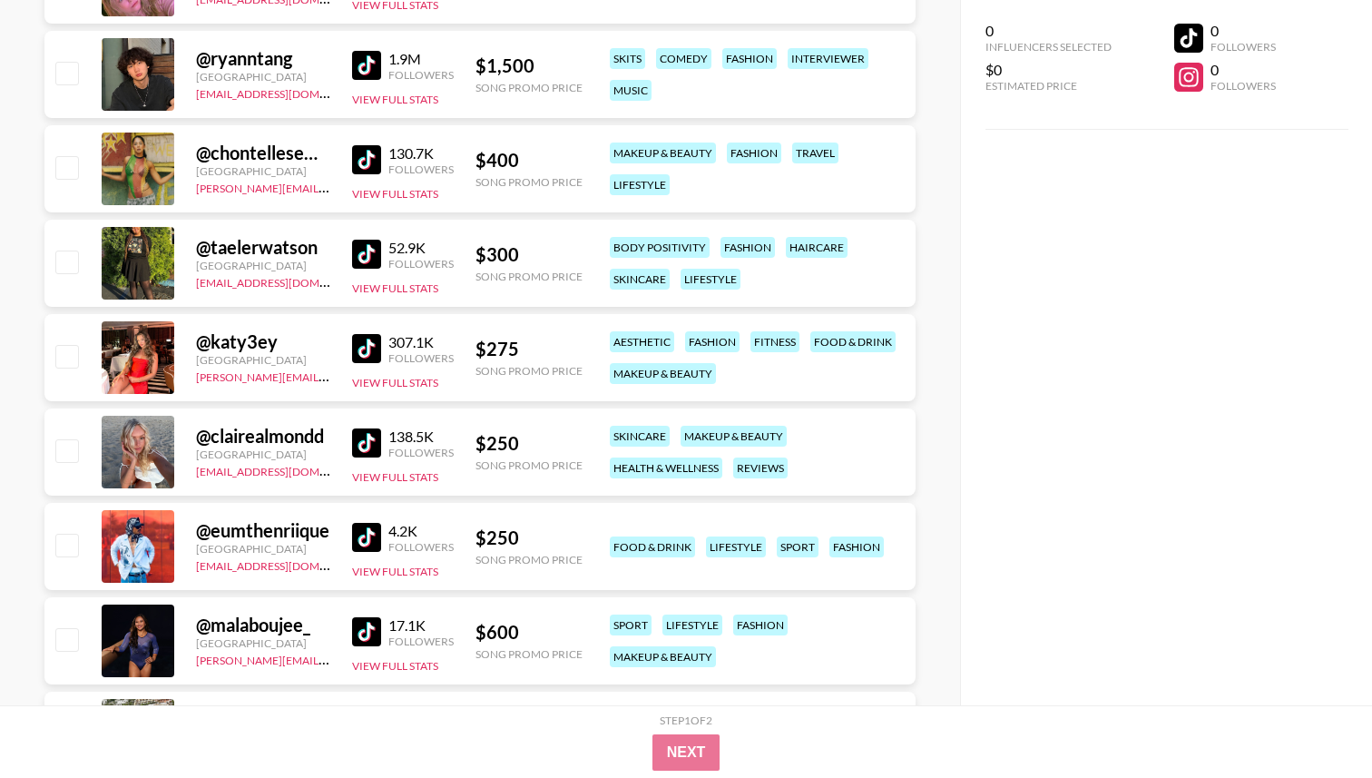
click at [369, 441] on img at bounding box center [366, 442] width 29 height 29
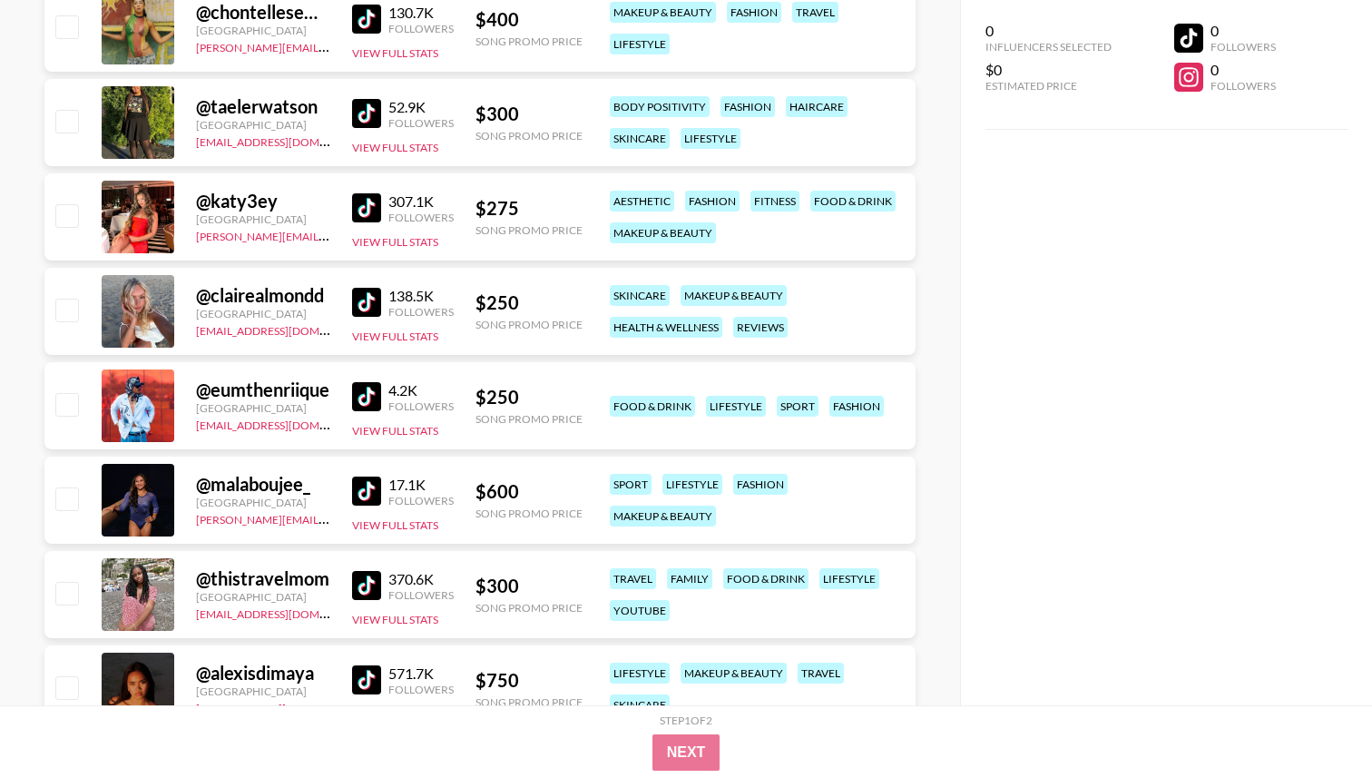
scroll to position [19580, 0]
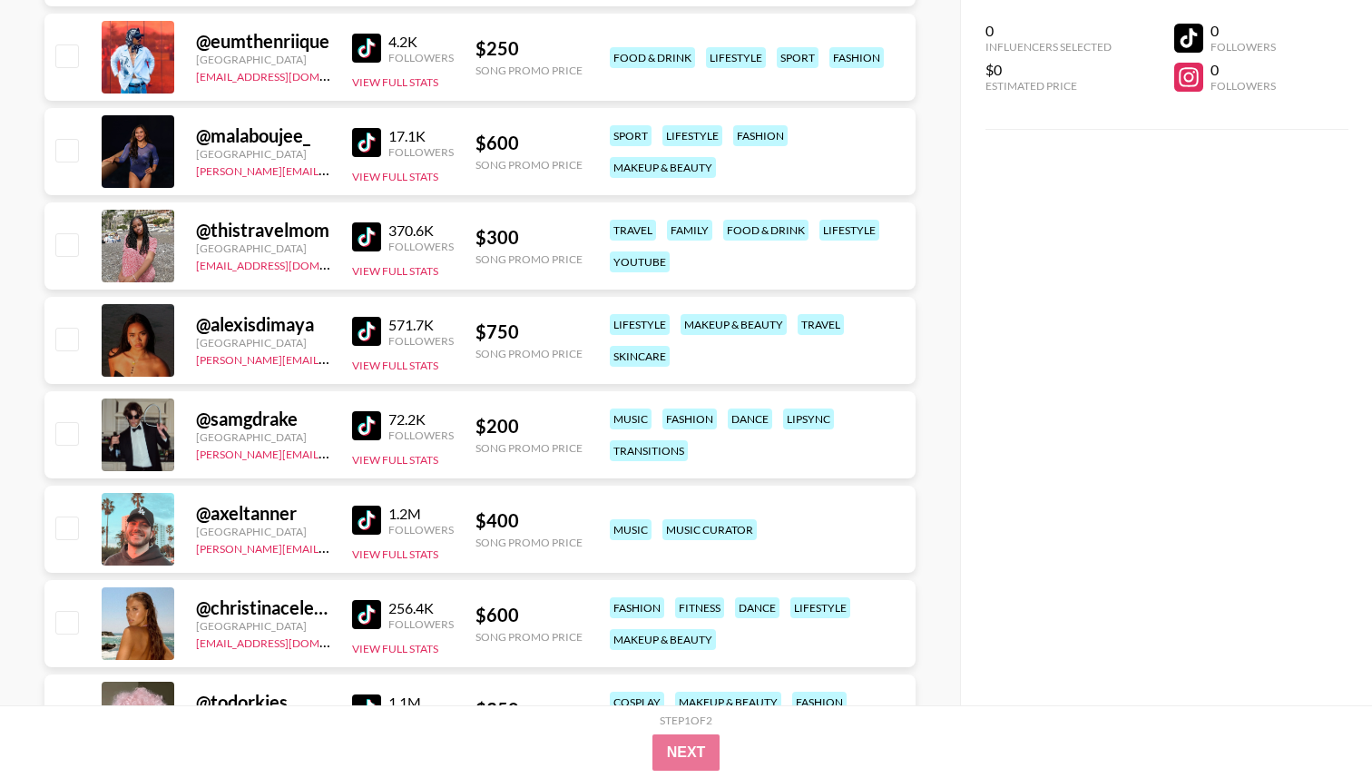
click at [373, 339] on img at bounding box center [366, 331] width 29 height 29
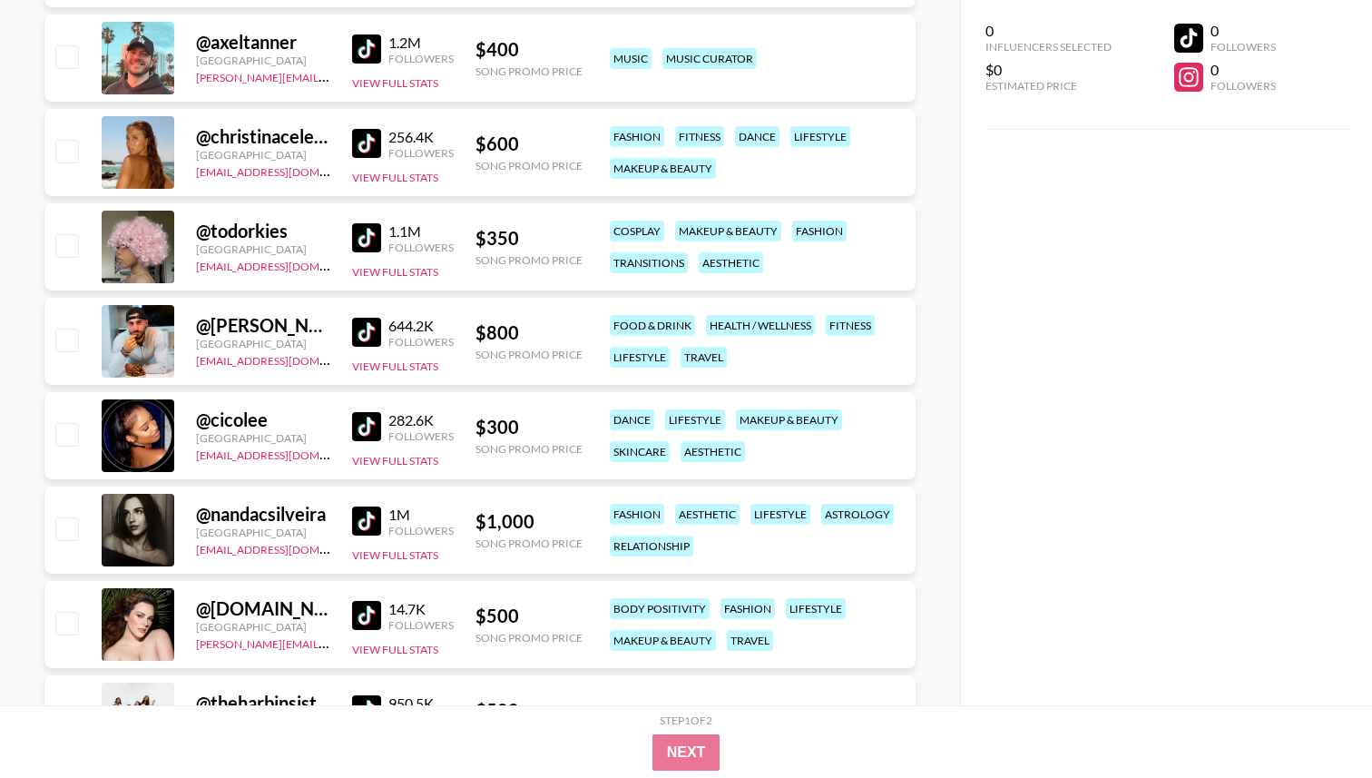
scroll to position [20055, 0]
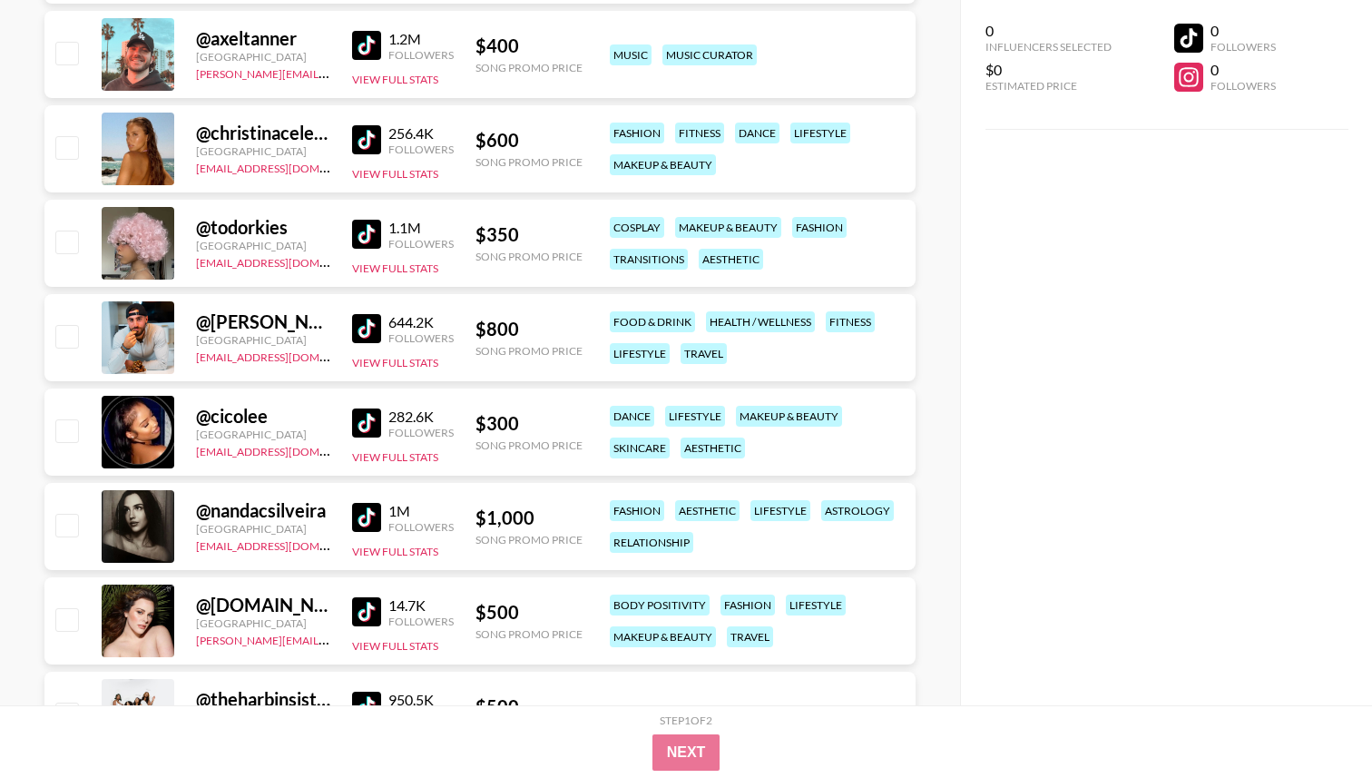
click at [372, 520] on img at bounding box center [366, 517] width 29 height 29
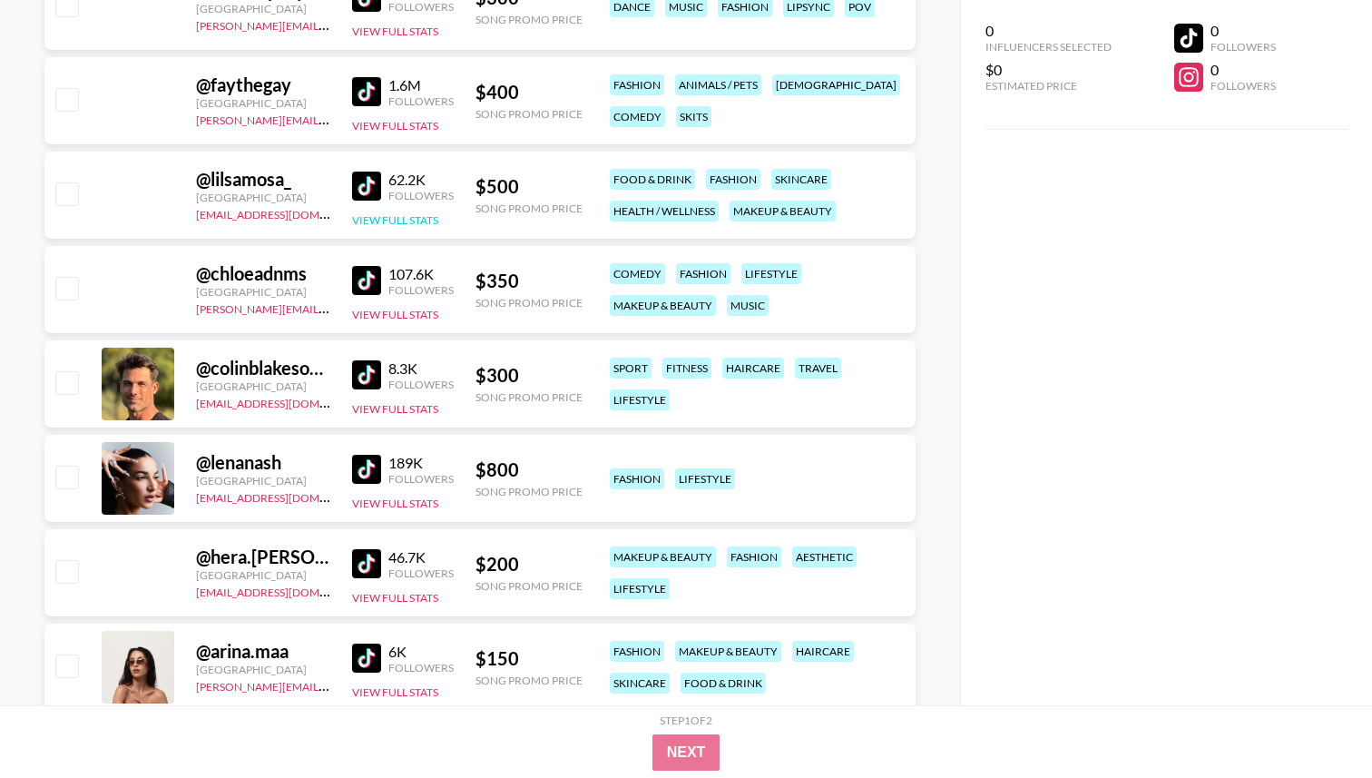
scroll to position [23108, 0]
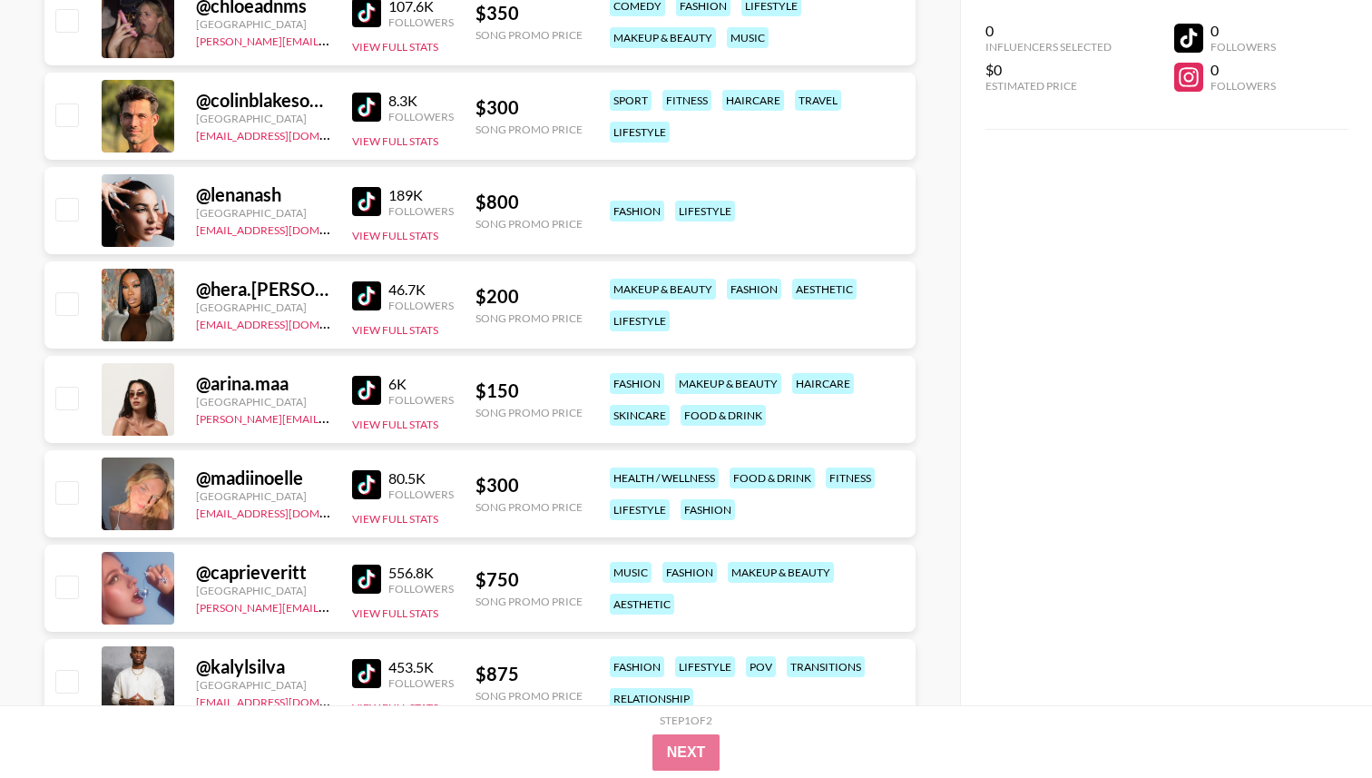
click at [369, 397] on img at bounding box center [366, 390] width 29 height 29
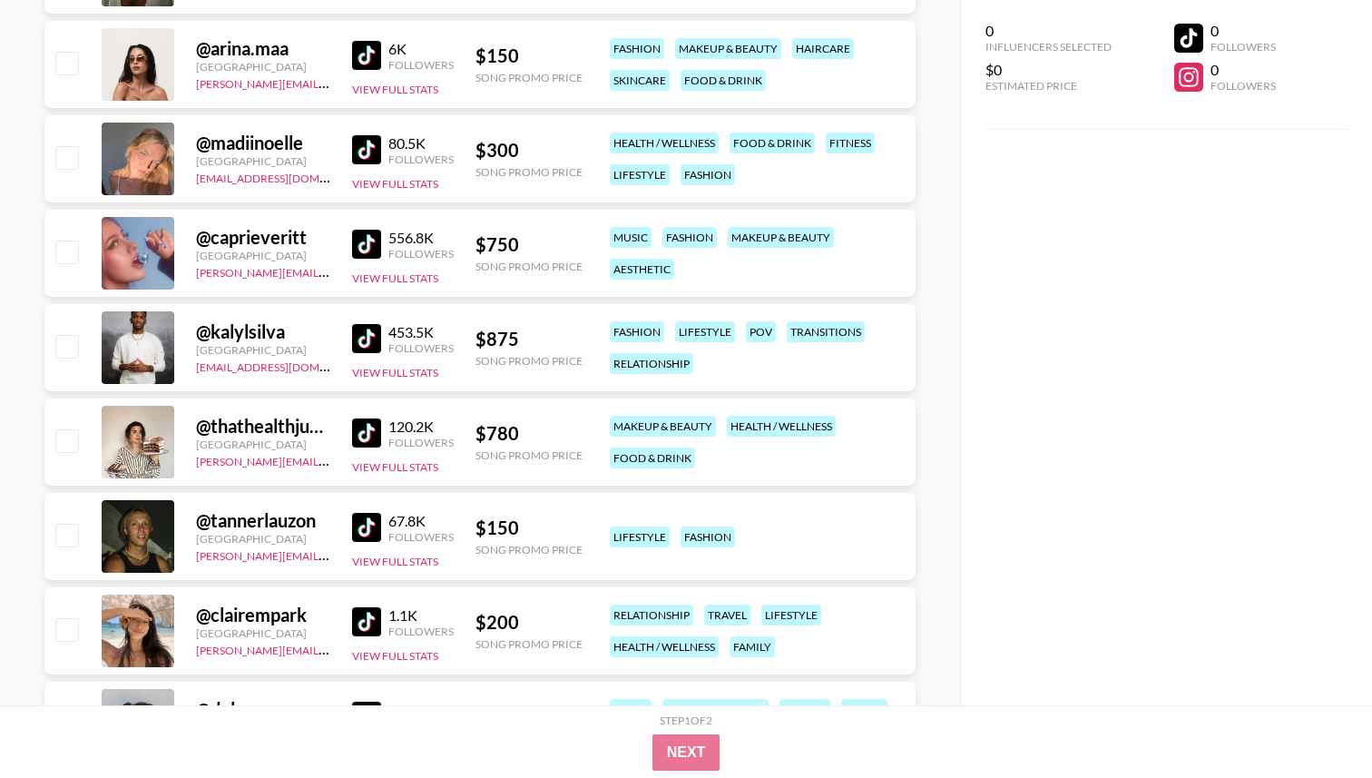
scroll to position [23587, 0]
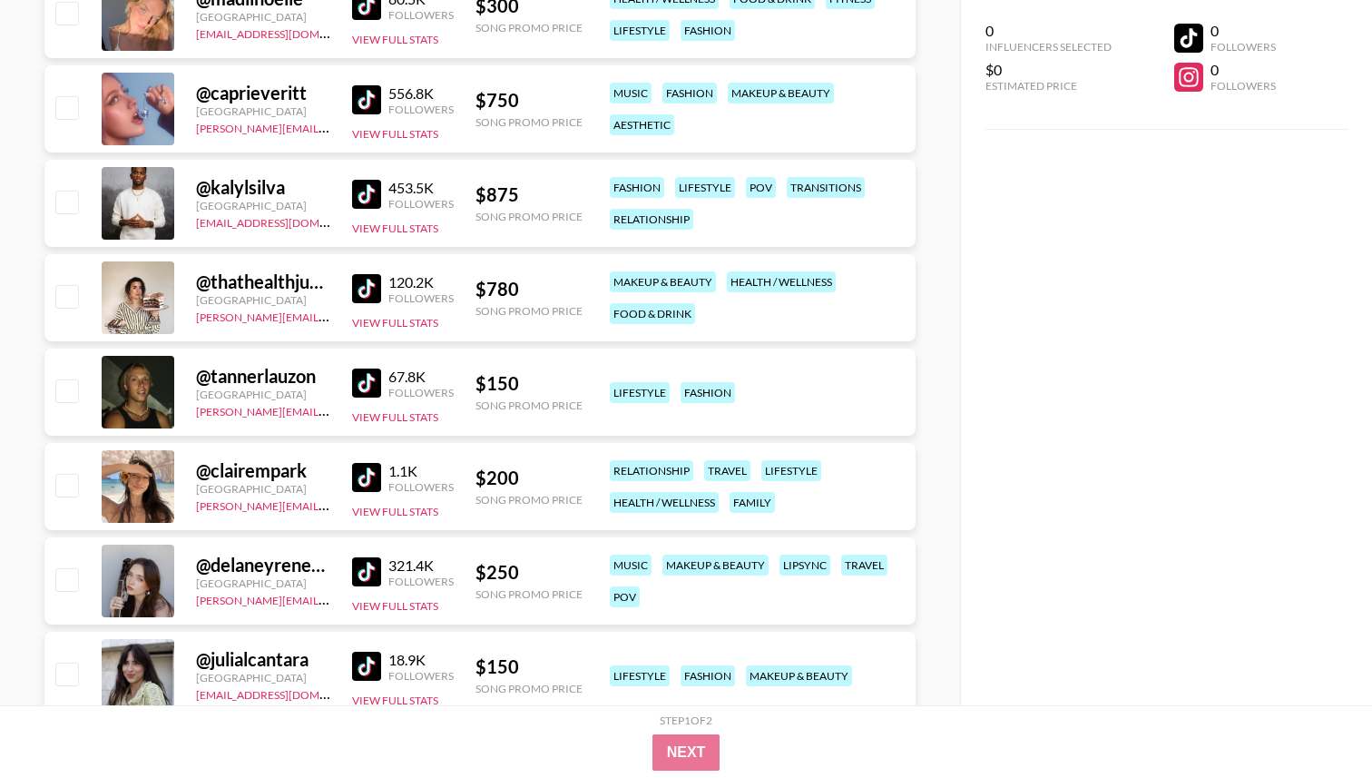
click at [359, 471] on img at bounding box center [366, 477] width 29 height 29
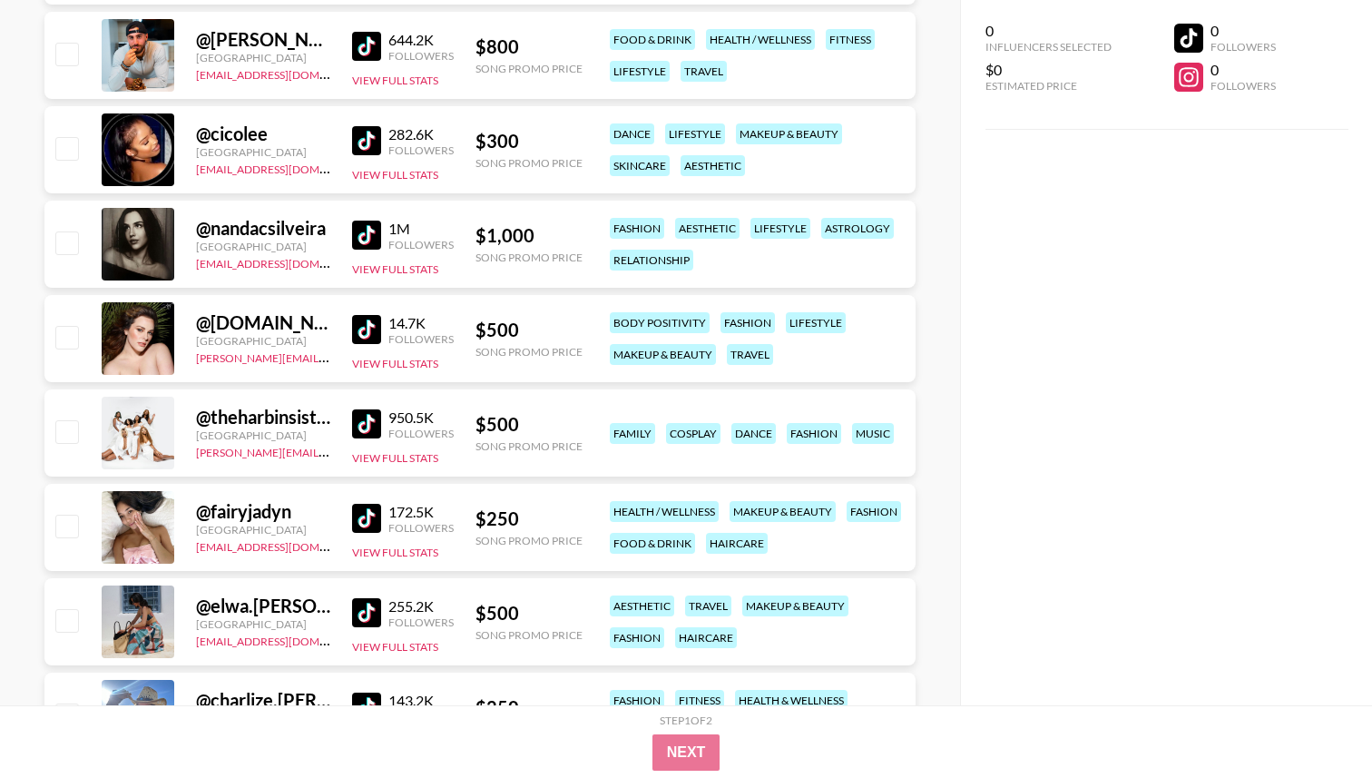
scroll to position [20336, 0]
